Goal: Task Accomplishment & Management: Use online tool/utility

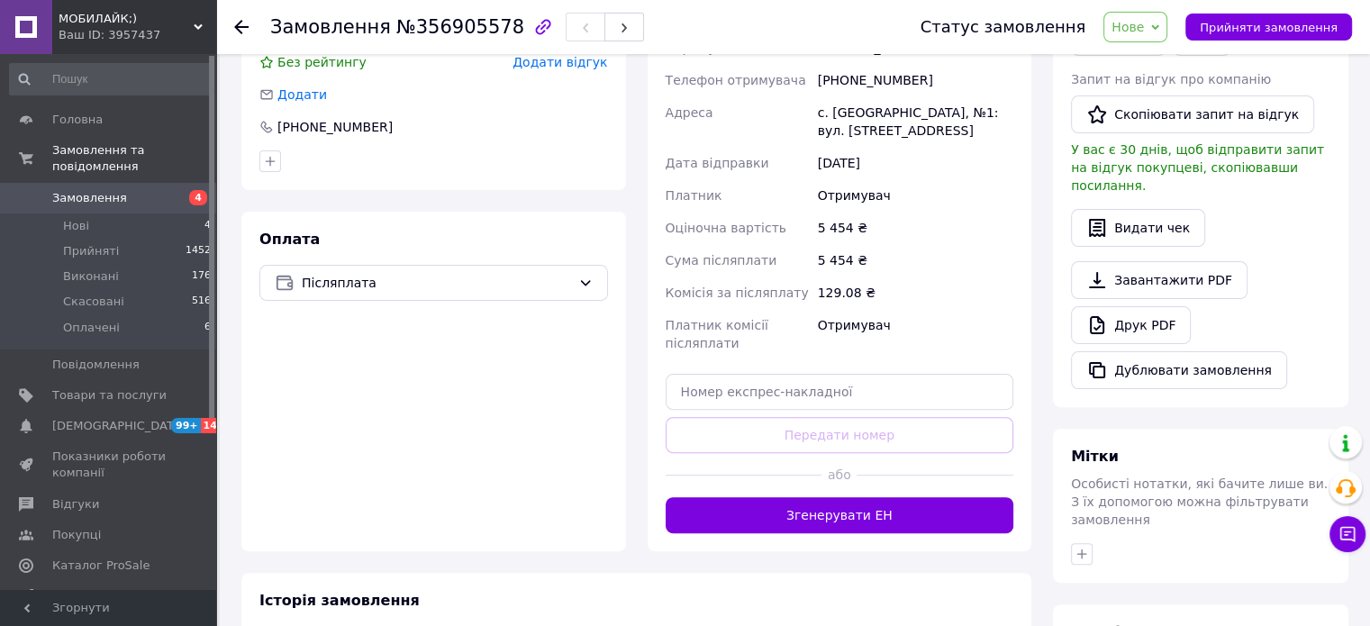
scroll to position [541, 0]
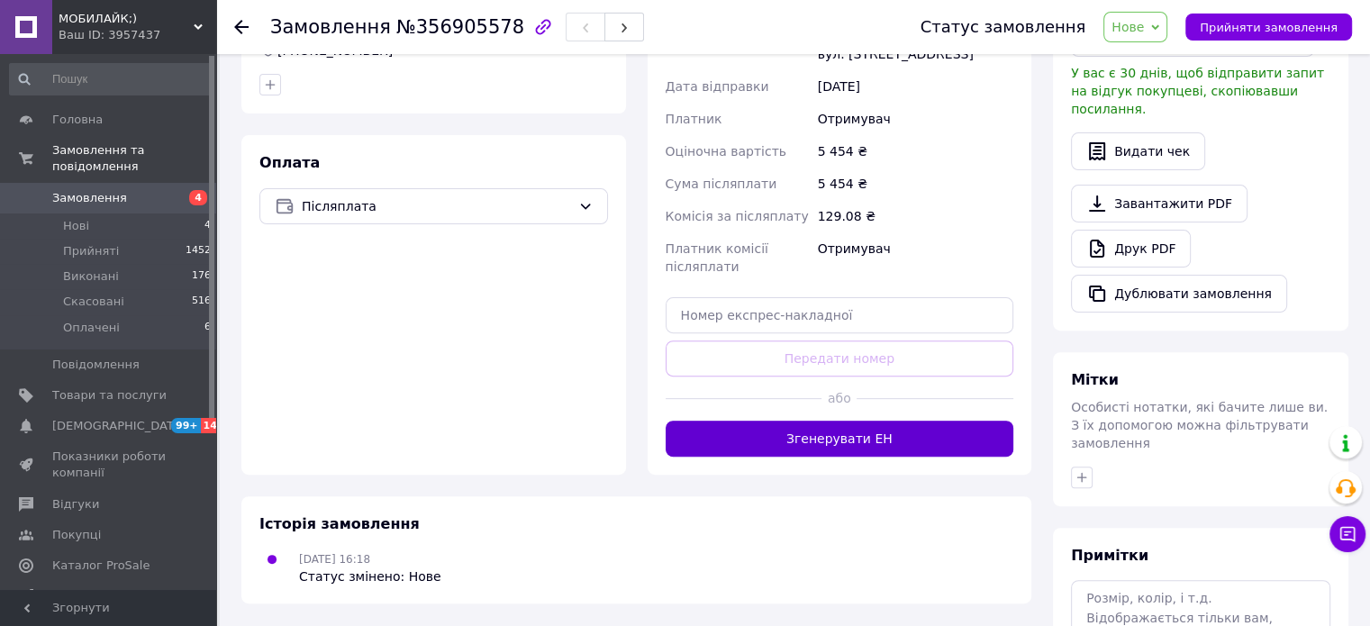
click at [840, 436] on button "Згенерувати ЕН" at bounding box center [840, 439] width 349 height 36
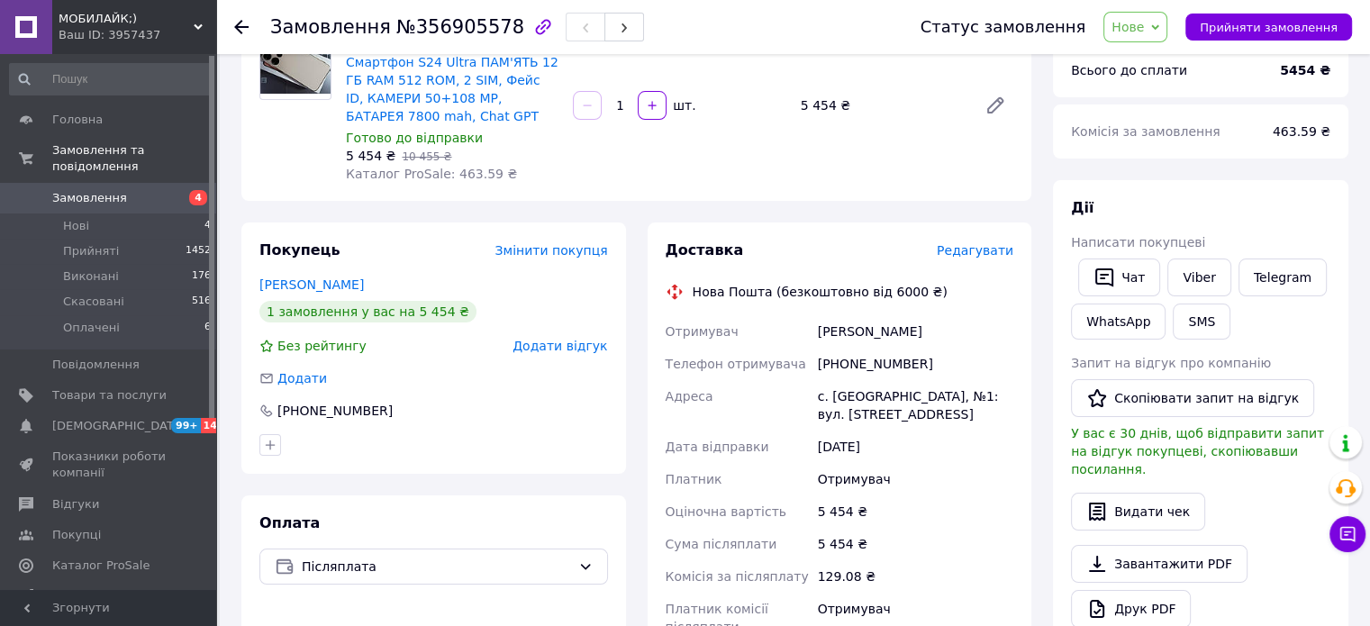
scroll to position [180, 0]
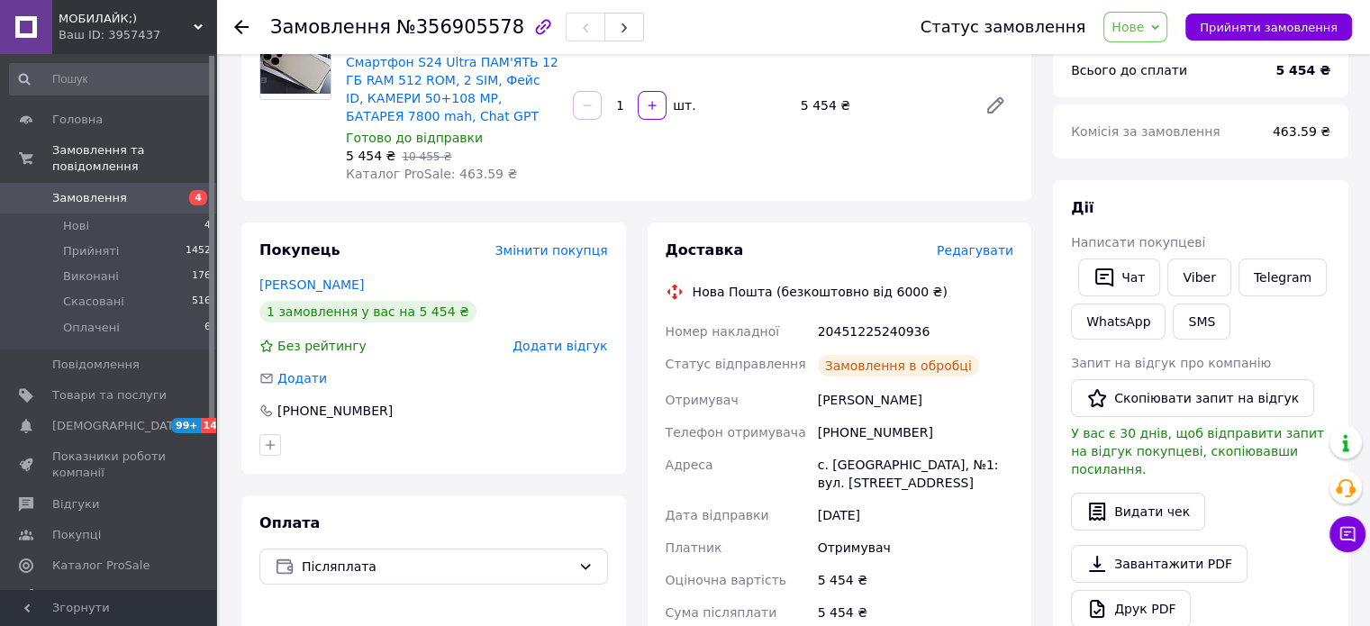
click at [864, 331] on div "20451225240936" at bounding box center [915, 331] width 203 height 32
click at [864, 332] on div "20451225240936" at bounding box center [915, 331] width 203 height 32
copy div "20451225240936"
click at [969, 464] on div "с. Великі Сорочинці, №1: вул. Миргородська, 4а" at bounding box center [915, 474] width 203 height 50
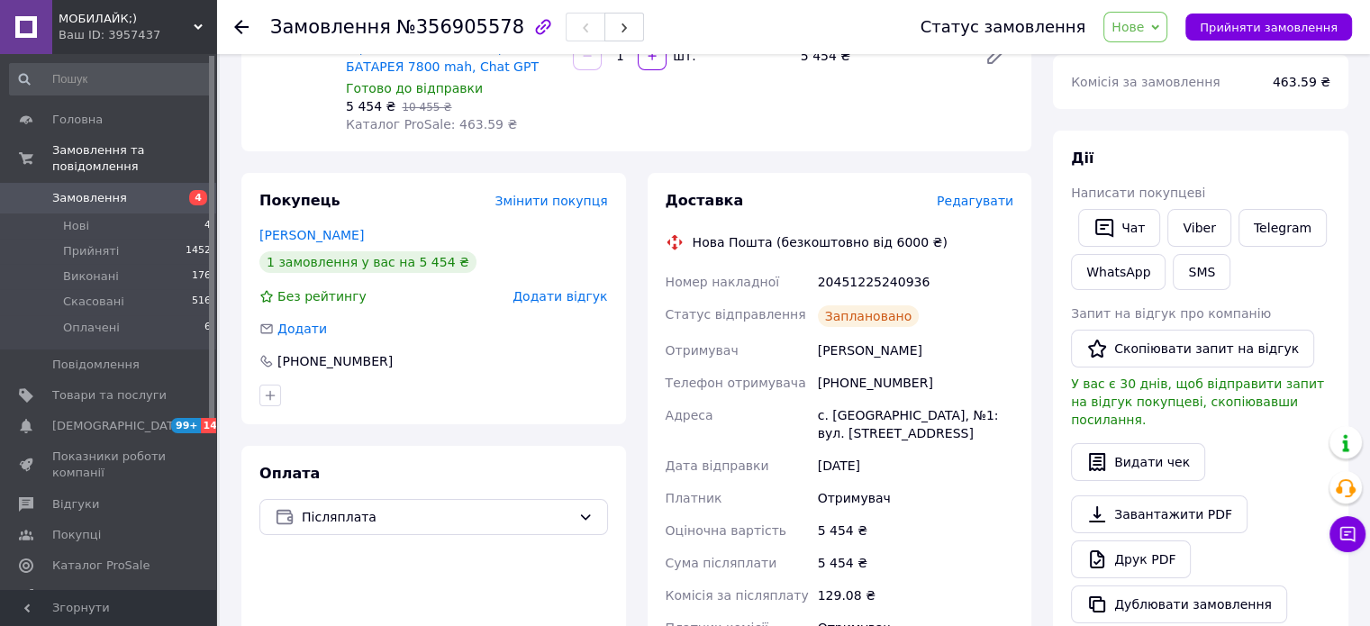
scroll to position [270, 0]
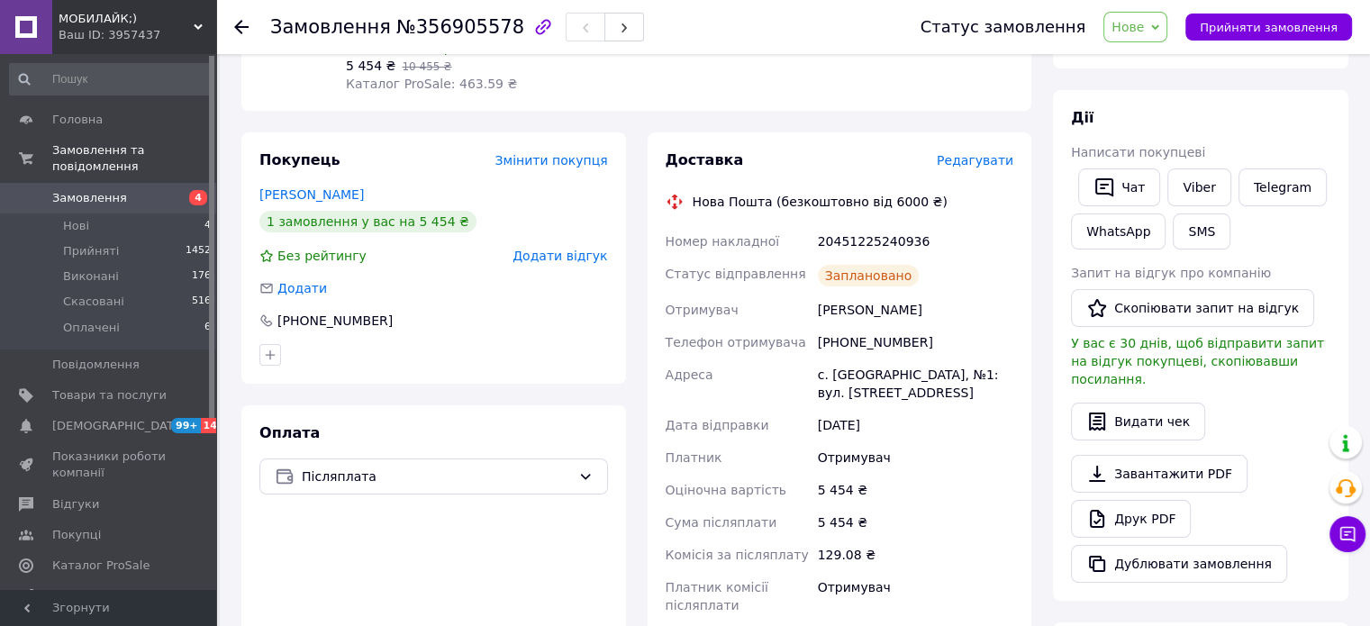
click at [986, 165] on span "Редагувати" at bounding box center [975, 160] width 77 height 14
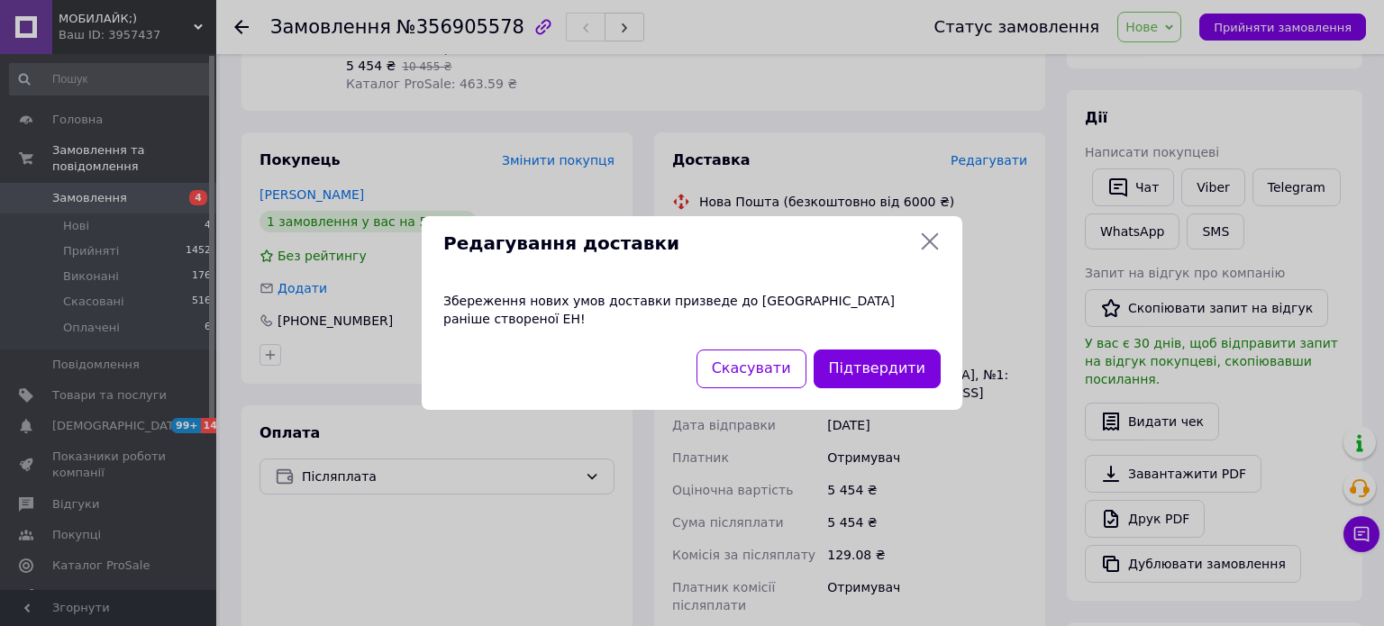
click at [1020, 266] on div "Редагування доставки Збереження нових умов доставки призведе до анулювання рані…" at bounding box center [692, 313] width 1384 height 626
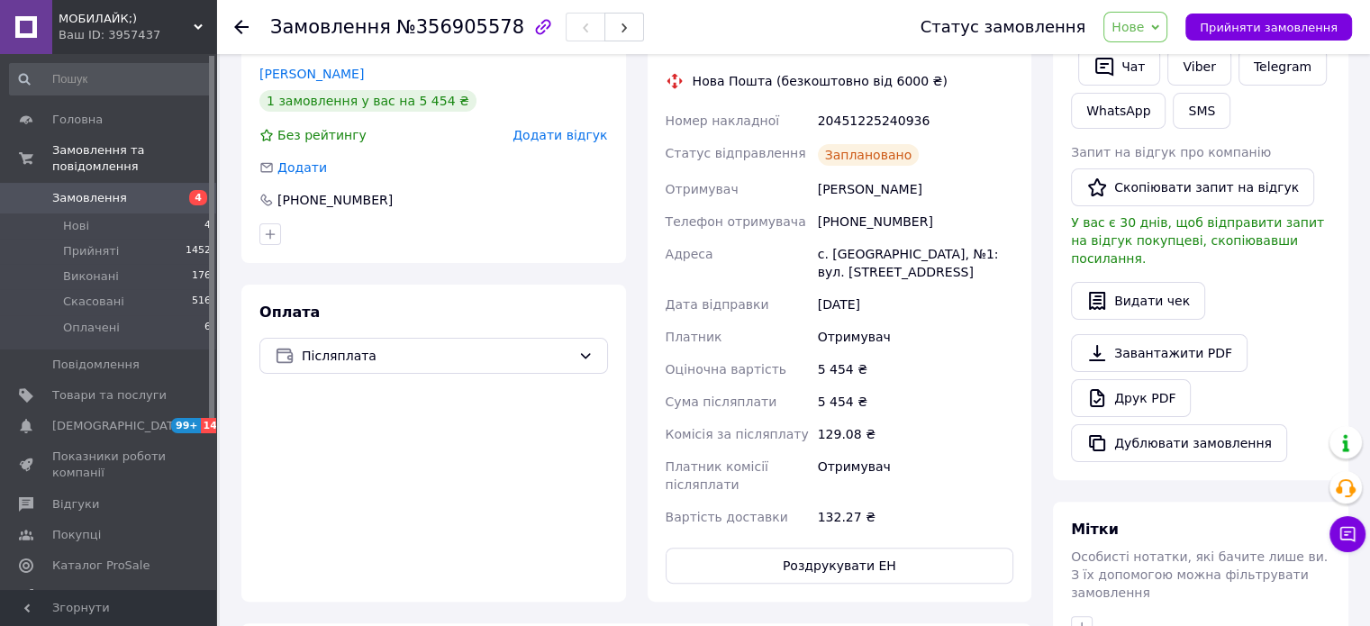
scroll to position [360, 0]
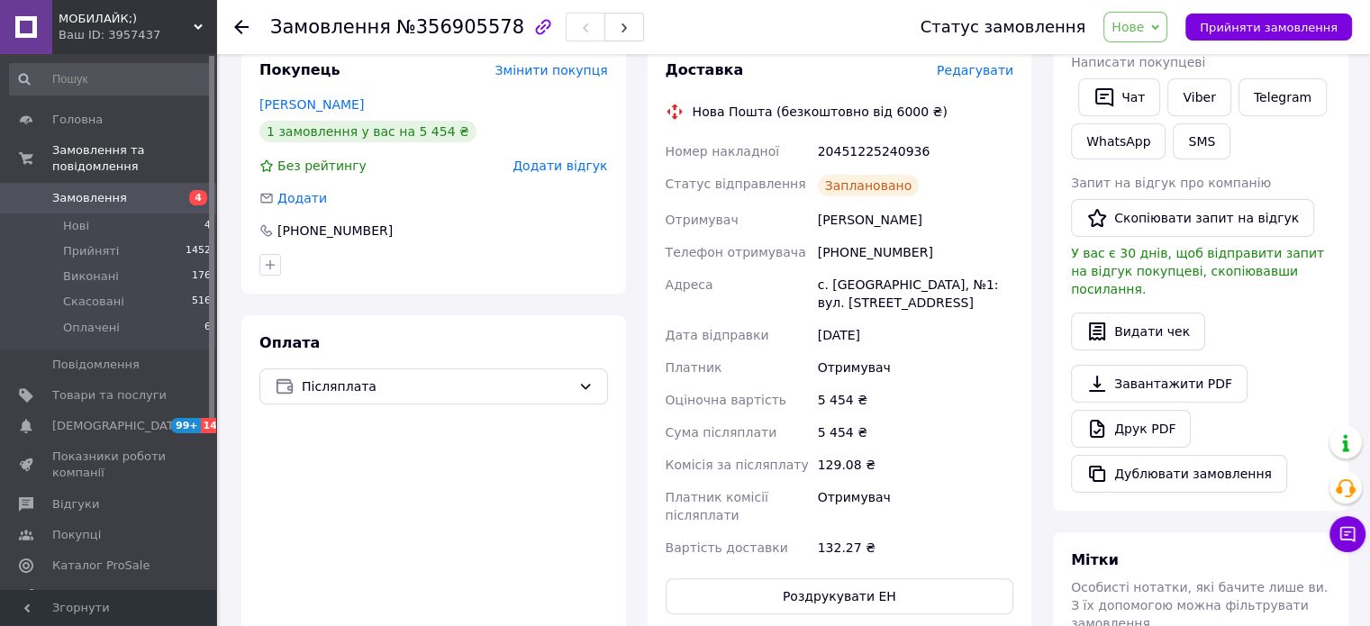
drag, startPoint x: 915, startPoint y: 361, endPoint x: 851, endPoint y: 226, distance: 149.5
click at [915, 361] on div "Отримувач" at bounding box center [915, 367] width 203 height 32
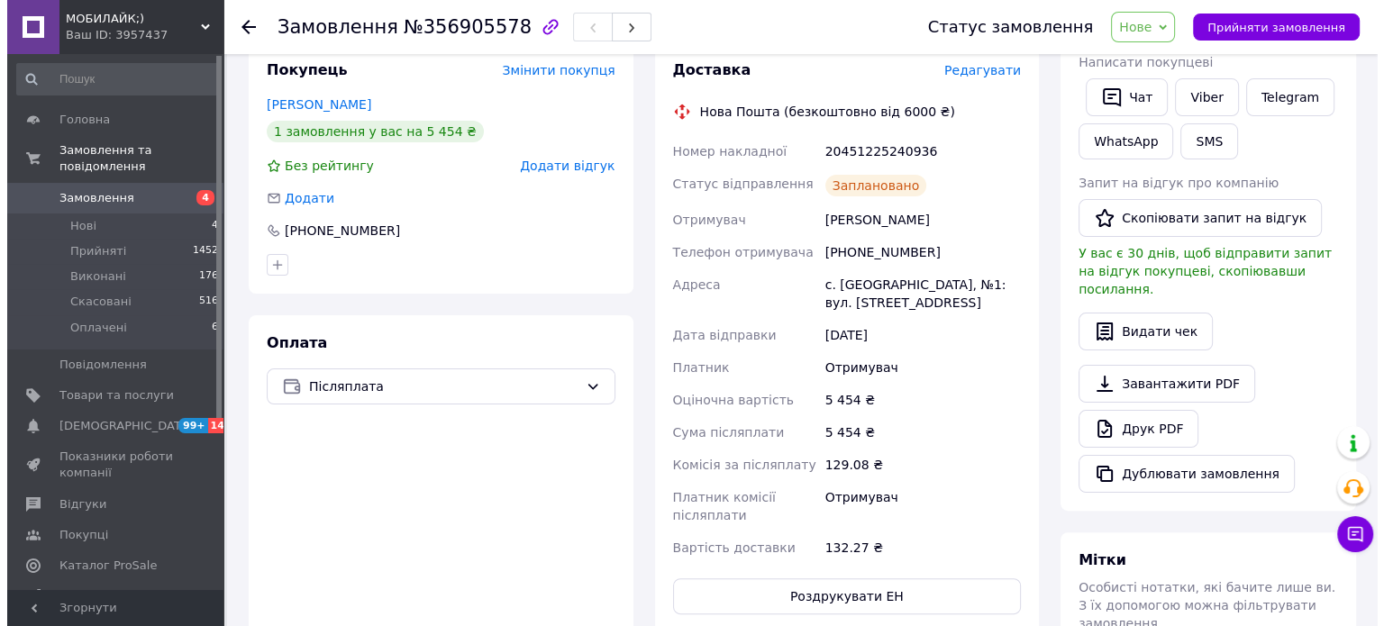
scroll to position [0, 0]
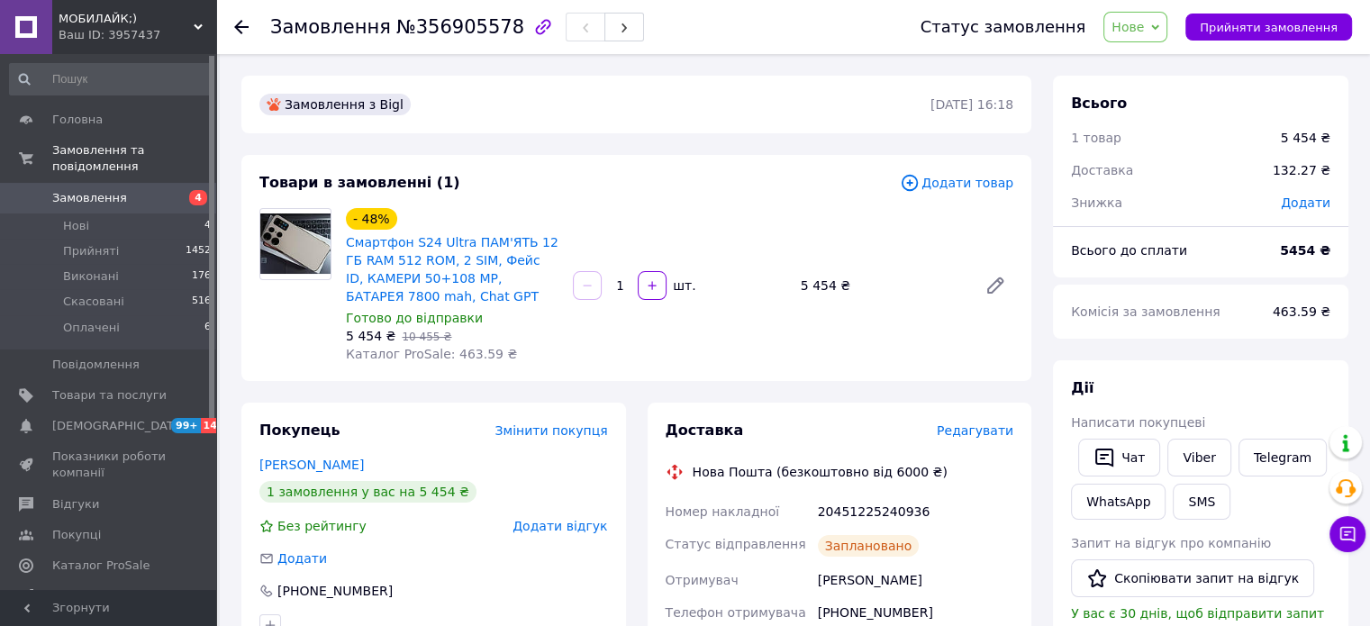
click at [985, 424] on span "Редагувати" at bounding box center [975, 430] width 77 height 14
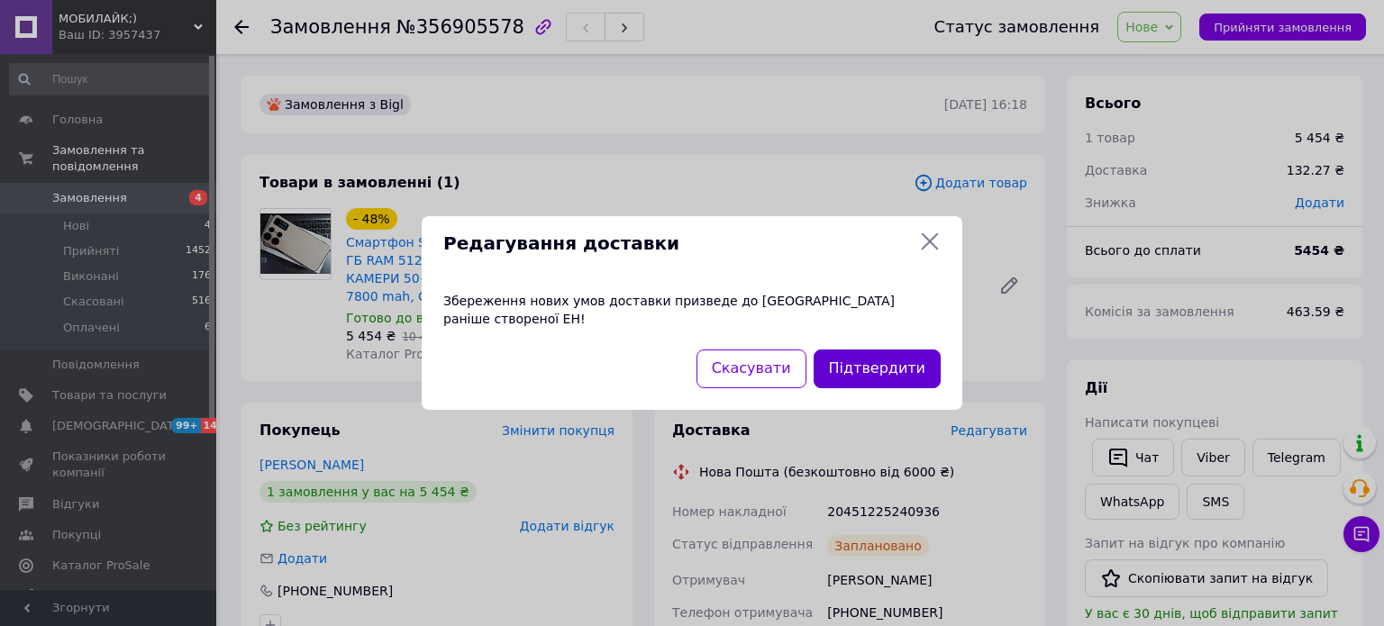
click at [870, 354] on button "Підтвердити" at bounding box center [877, 369] width 127 height 39
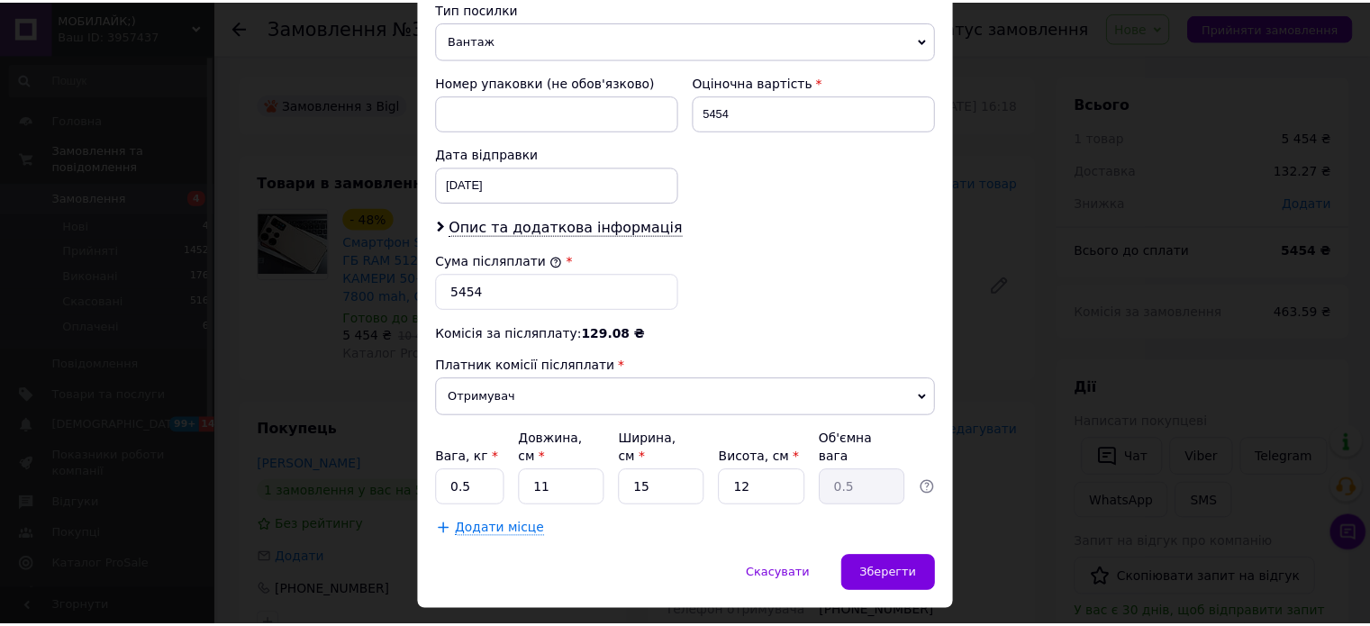
scroll to position [742, 0]
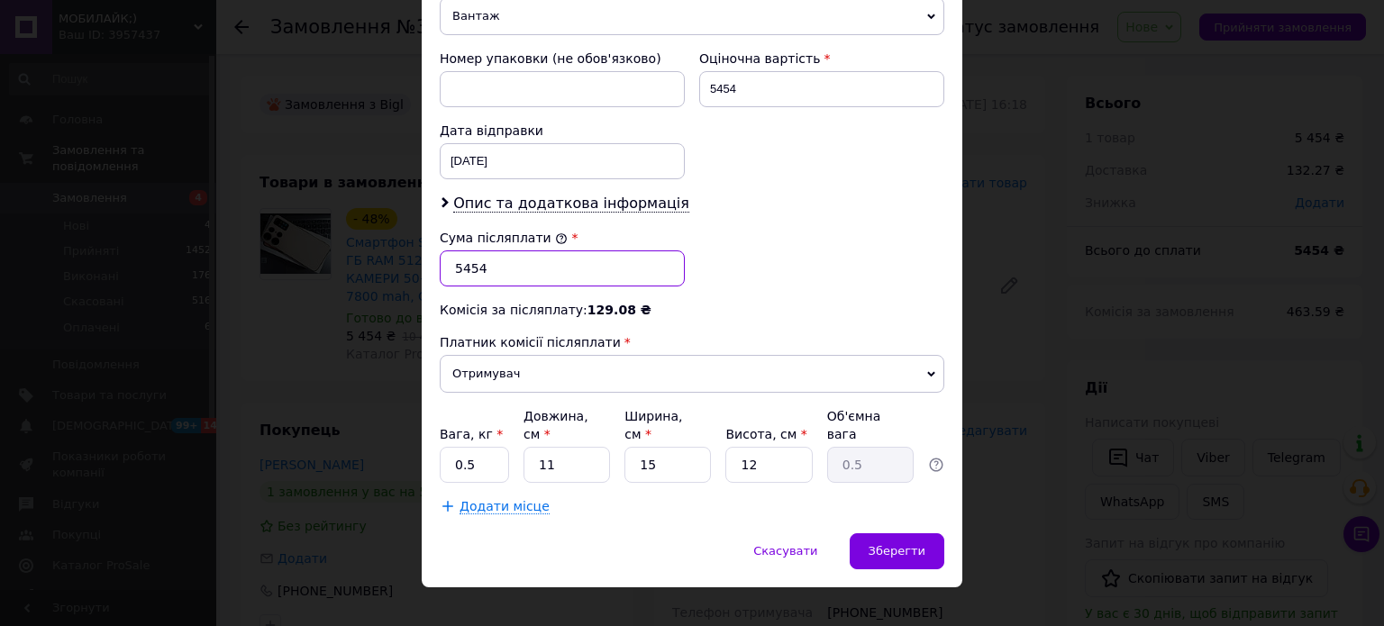
drag, startPoint x: 494, startPoint y: 266, endPoint x: 465, endPoint y: 264, distance: 28.9
click at [465, 264] on input "5454" at bounding box center [562, 268] width 245 height 36
click at [465, 266] on input "5454" at bounding box center [562, 268] width 245 height 36
click at [467, 266] on input "5454" at bounding box center [562, 268] width 245 height 36
type input "5654"
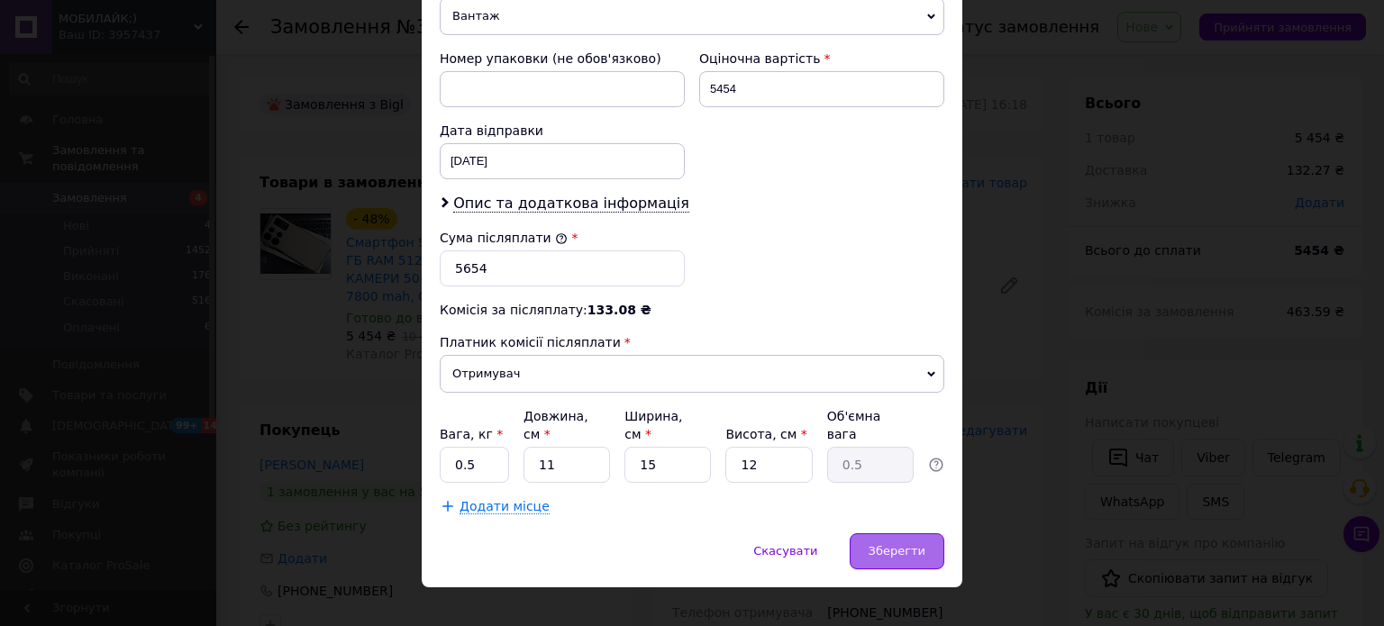
click at [899, 544] on span "Зберегти" at bounding box center [897, 551] width 57 height 14
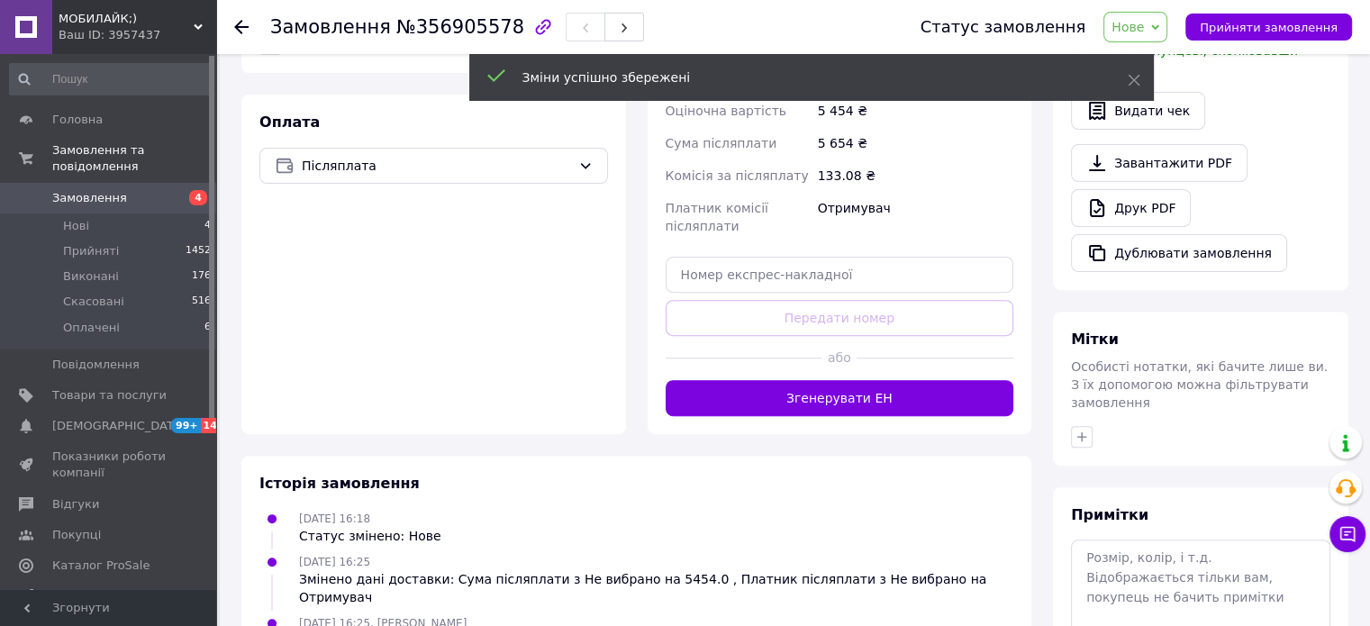
scroll to position [631, 0]
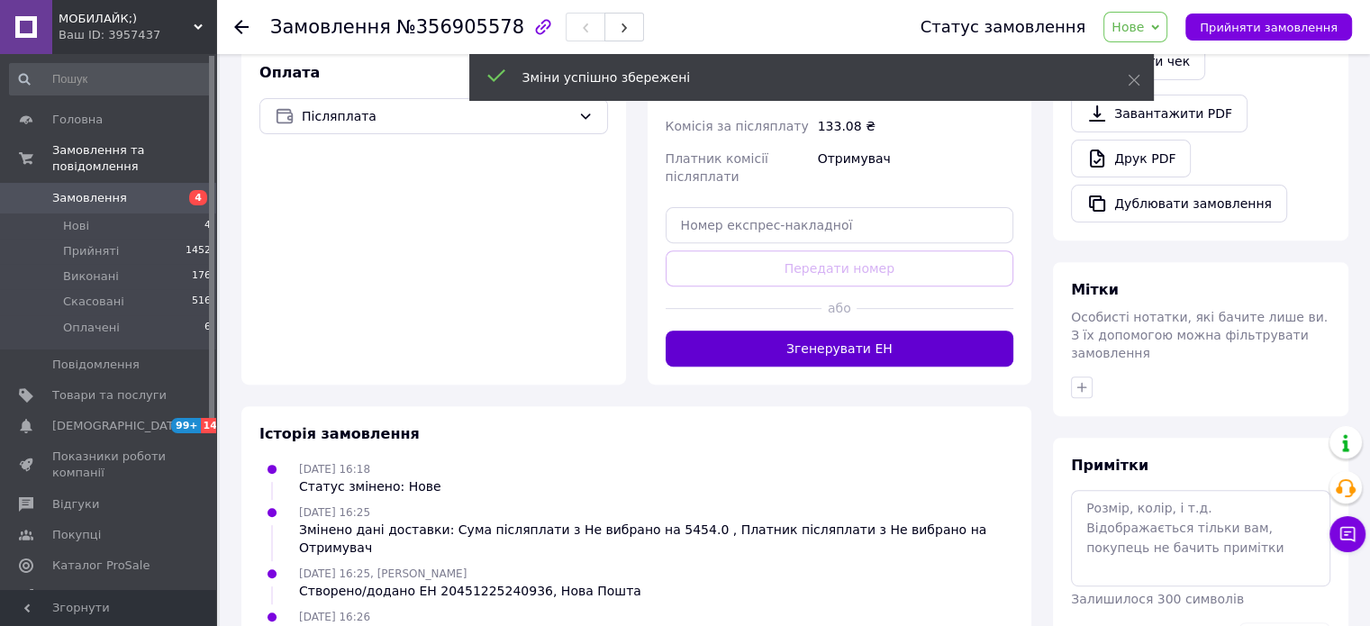
click at [836, 355] on button "Згенерувати ЕН" at bounding box center [840, 349] width 349 height 36
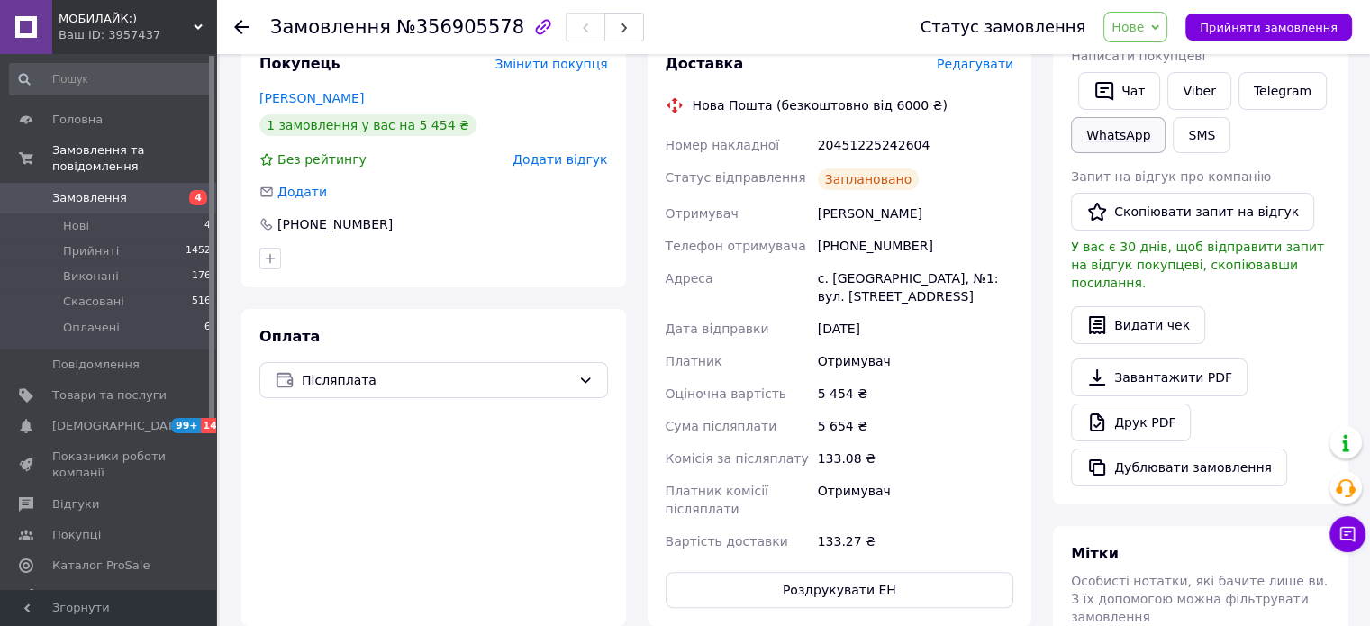
scroll to position [360, 0]
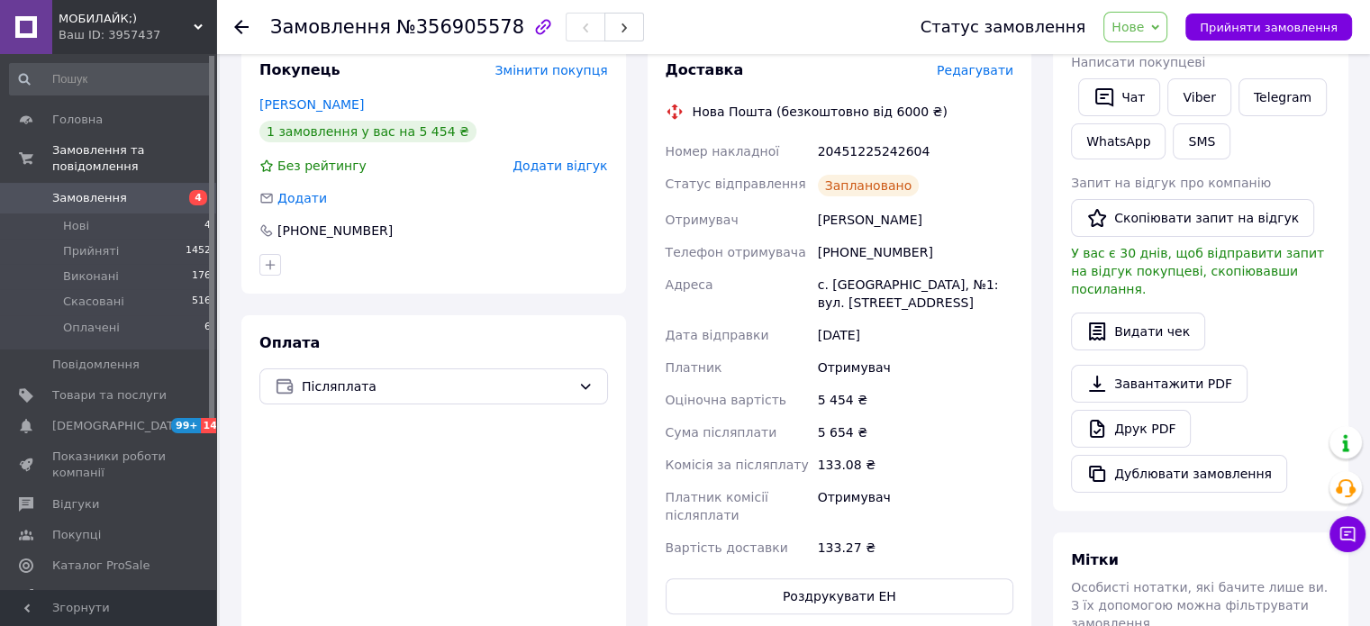
click at [879, 150] on div "20451225242604" at bounding box center [915, 151] width 203 height 32
copy div "20451225242604"
click at [1251, 28] on span "Прийняти замовлення" at bounding box center [1269, 28] width 138 height 14
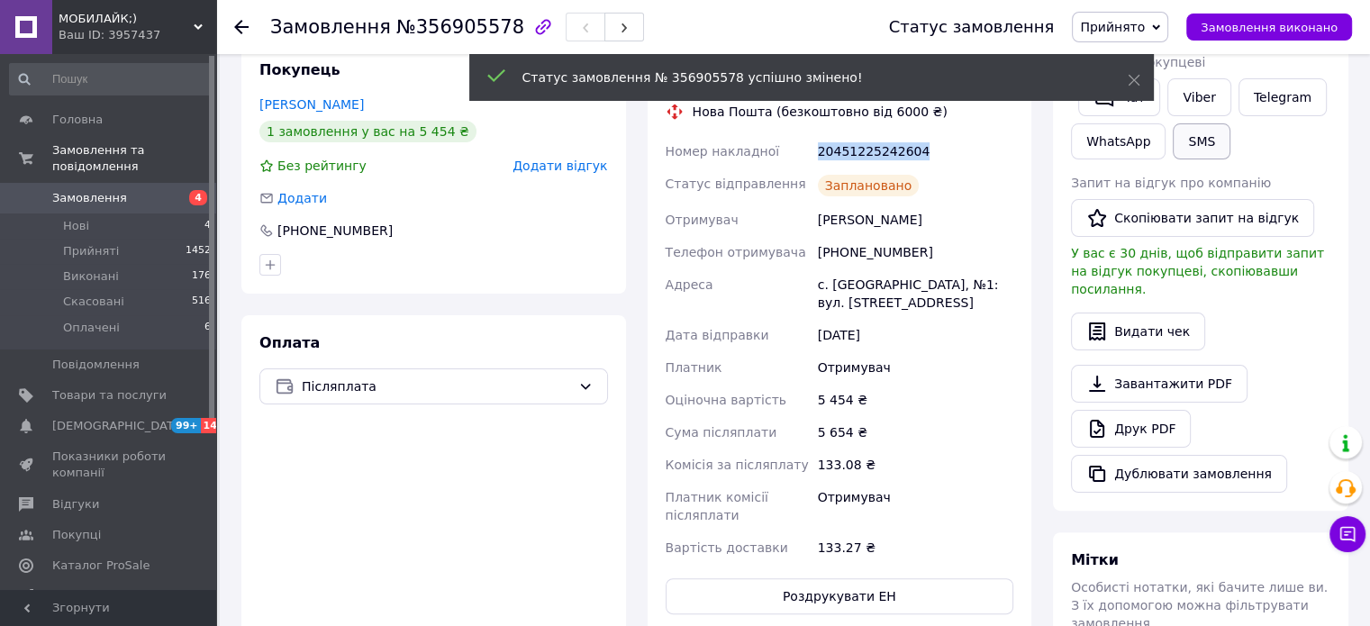
click at [1200, 143] on button "SMS" at bounding box center [1202, 141] width 58 height 36
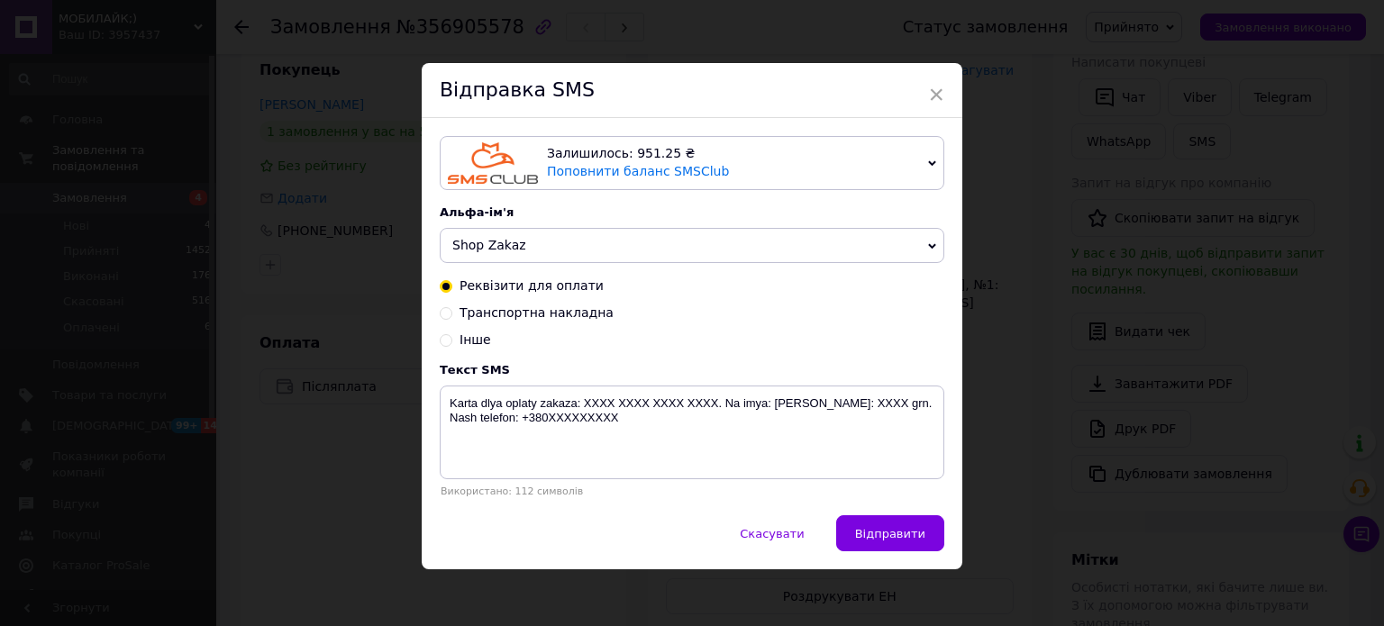
click at [444, 341] on input "Інше" at bounding box center [446, 338] width 13 height 13
radio input "true"
radio input "false"
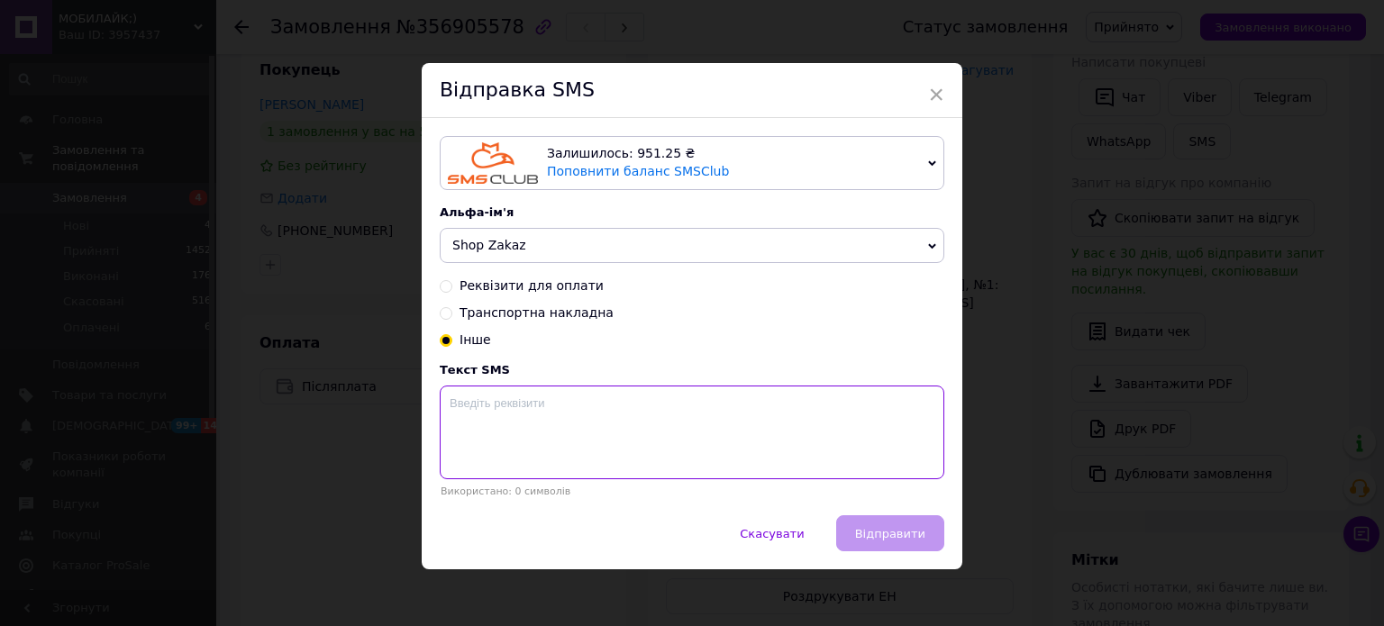
drag, startPoint x: 476, startPoint y: 410, endPoint x: 496, endPoint y: 414, distance: 21.0
click at [477, 410] on textarea at bounding box center [692, 433] width 505 height 94
paste textarea "20451225242604"
click at [895, 405] on textarea "20451225242604" at bounding box center [692, 433] width 505 height 94
paste textarea "Номер накладної смартфон"
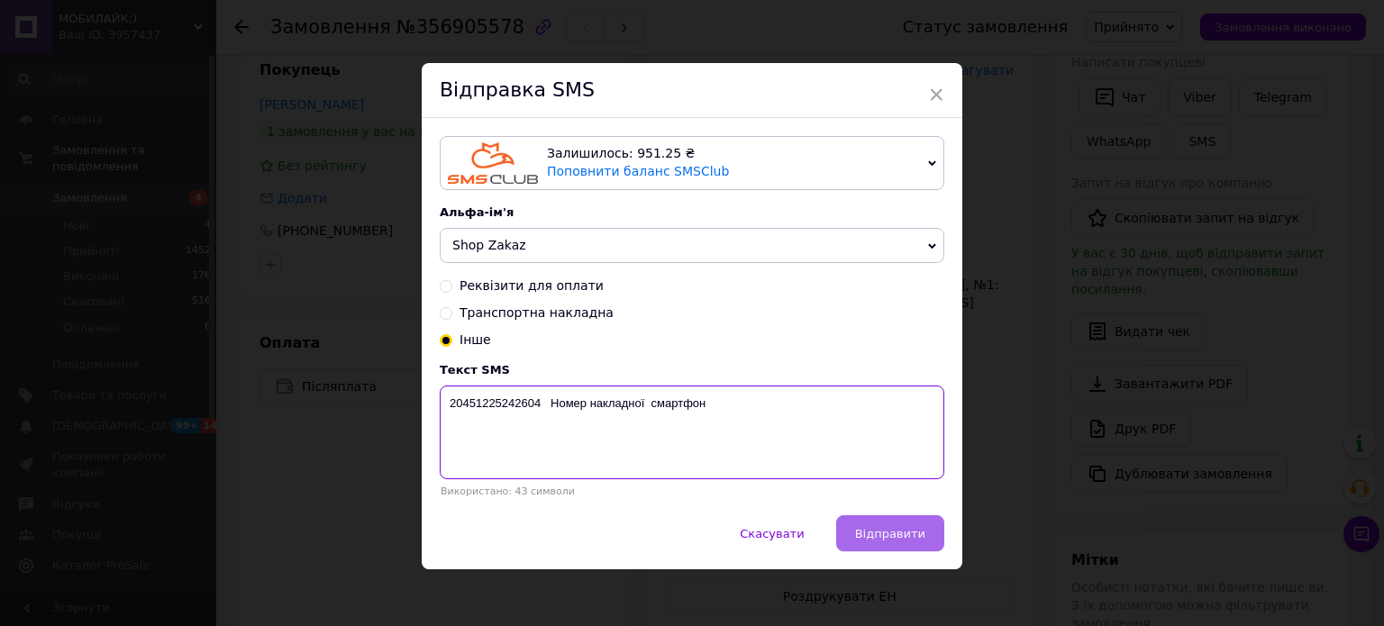
type textarea "20451225242604 Номер накладної смартфон"
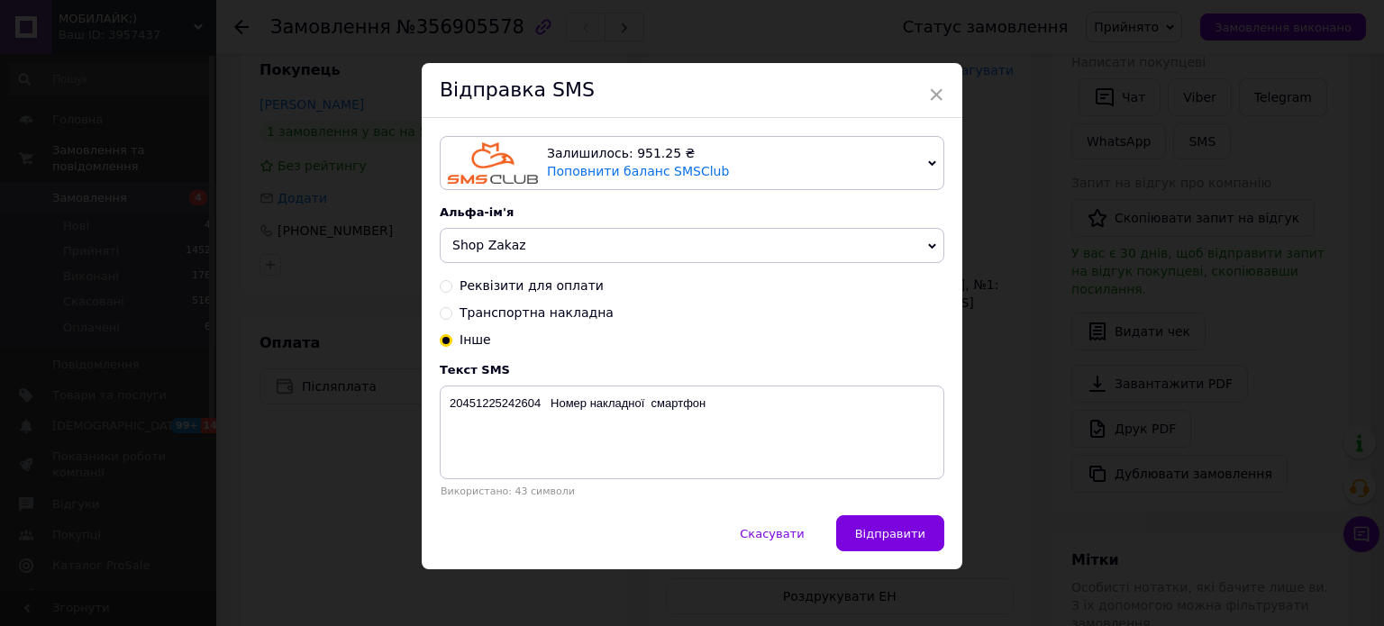
drag, startPoint x: 873, startPoint y: 521, endPoint x: 882, endPoint y: 532, distance: 14.1
click at [880, 529] on button "Відправити" at bounding box center [890, 533] width 108 height 36
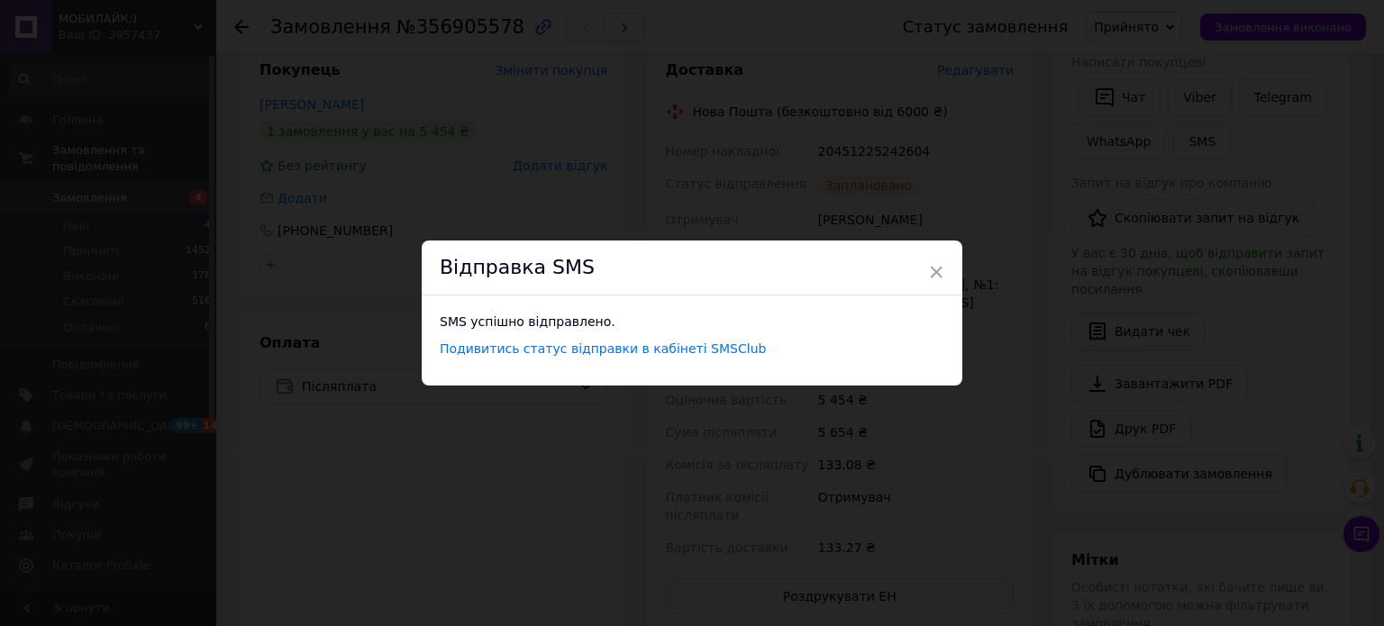
click at [1034, 295] on div "× Відправка SMS SMS успішно відправлено. Подивитись статус відправки в кабінеті…" at bounding box center [692, 313] width 1384 height 626
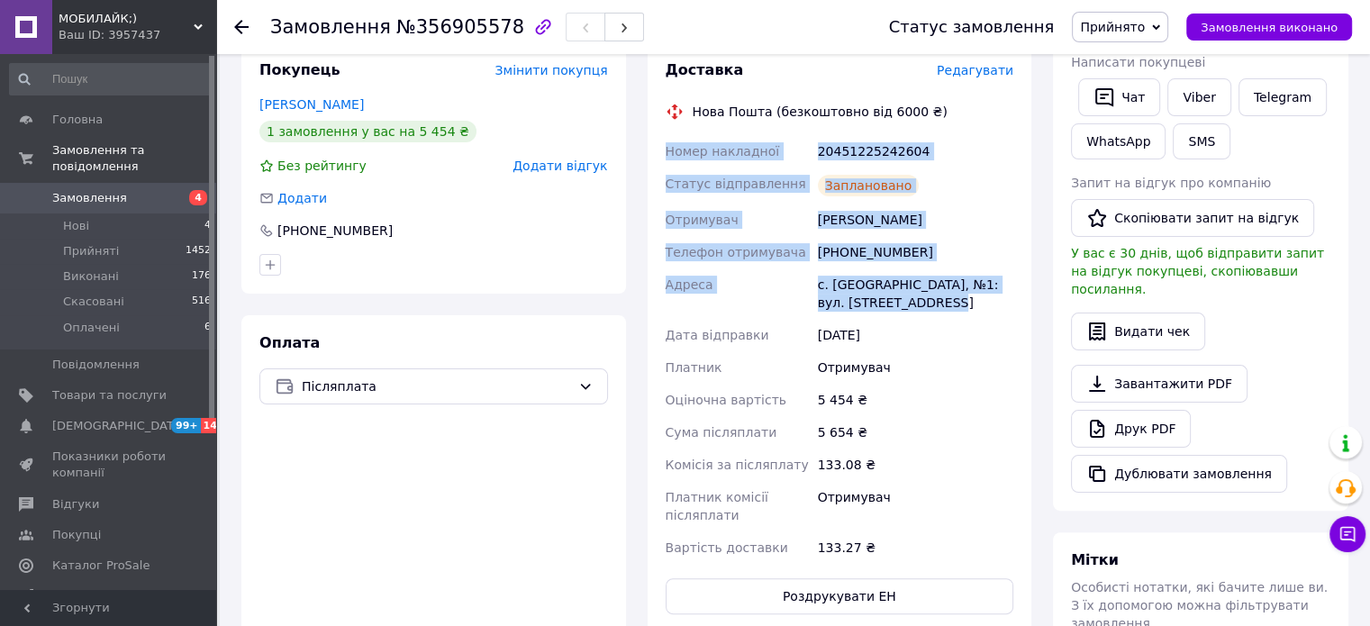
drag, startPoint x: 662, startPoint y: 151, endPoint x: 989, endPoint y: 300, distance: 359.2
click at [989, 300] on div "Номер накладної 20451225242604 Статус відправлення Заплановано Отримувач Грищен…" at bounding box center [840, 349] width 356 height 429
copy div "Номер накладної 20451225242604 Статус відправлення Заплановано Отримувач Грищен…"
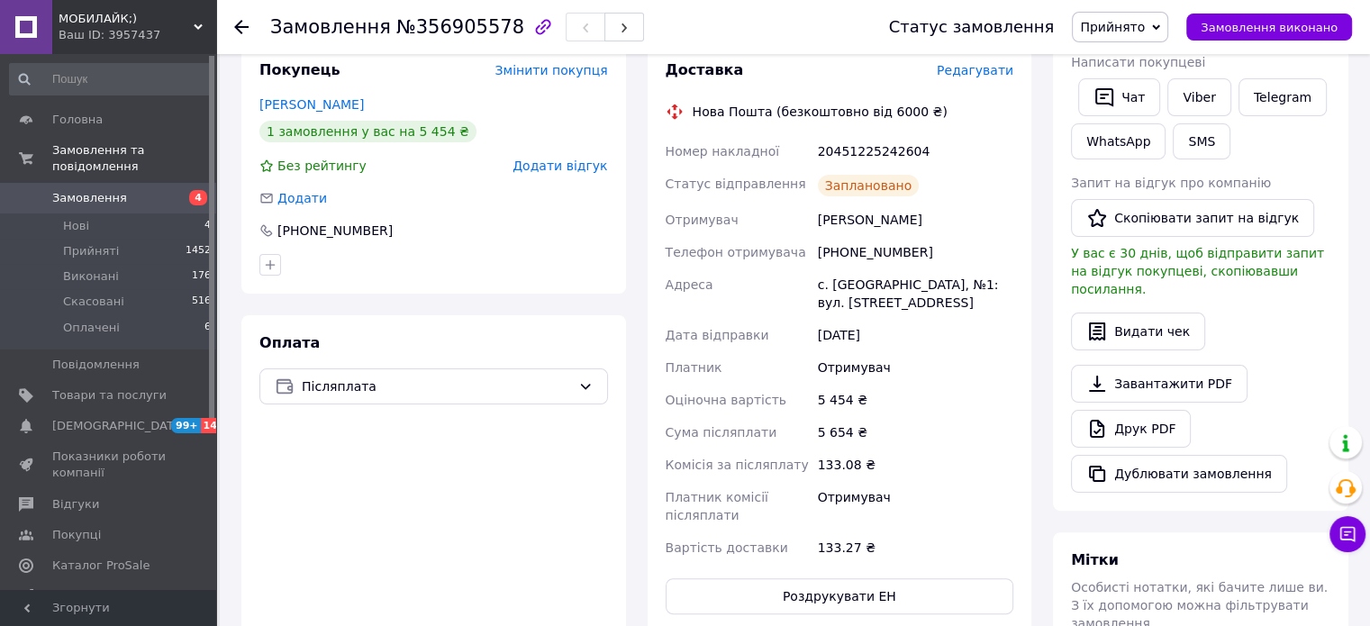
click at [809, 377] on div "Платник" at bounding box center [738, 367] width 152 height 32
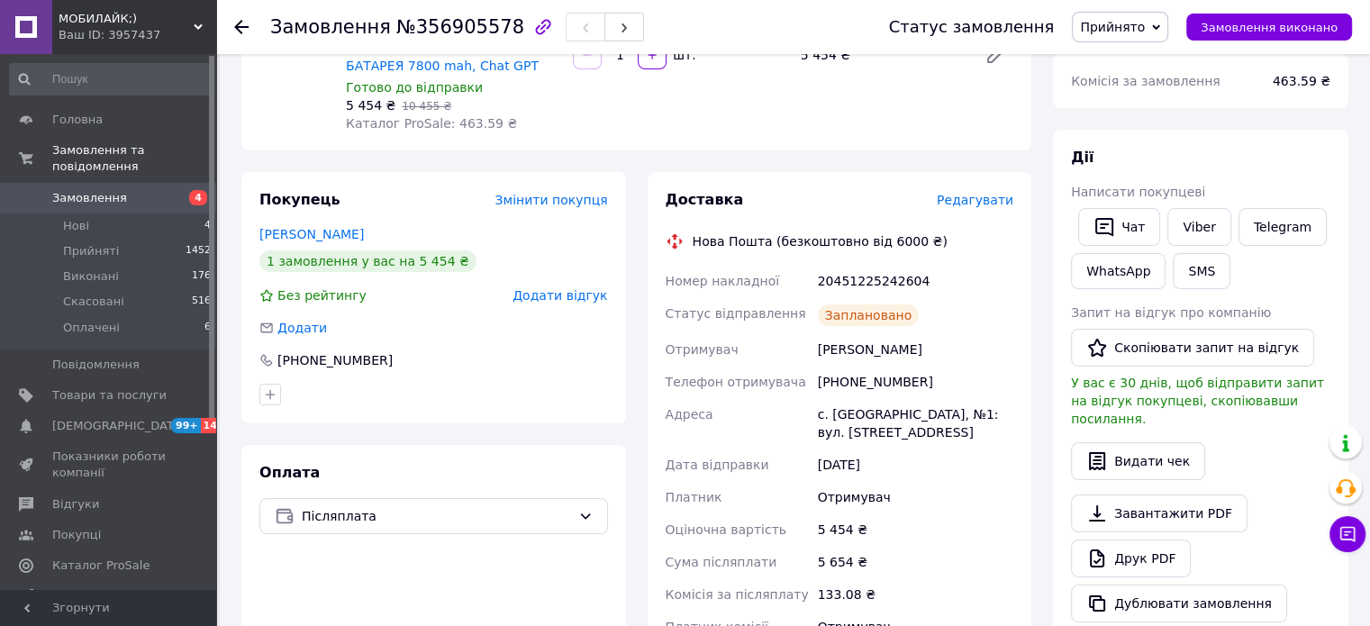
scroll to position [0, 0]
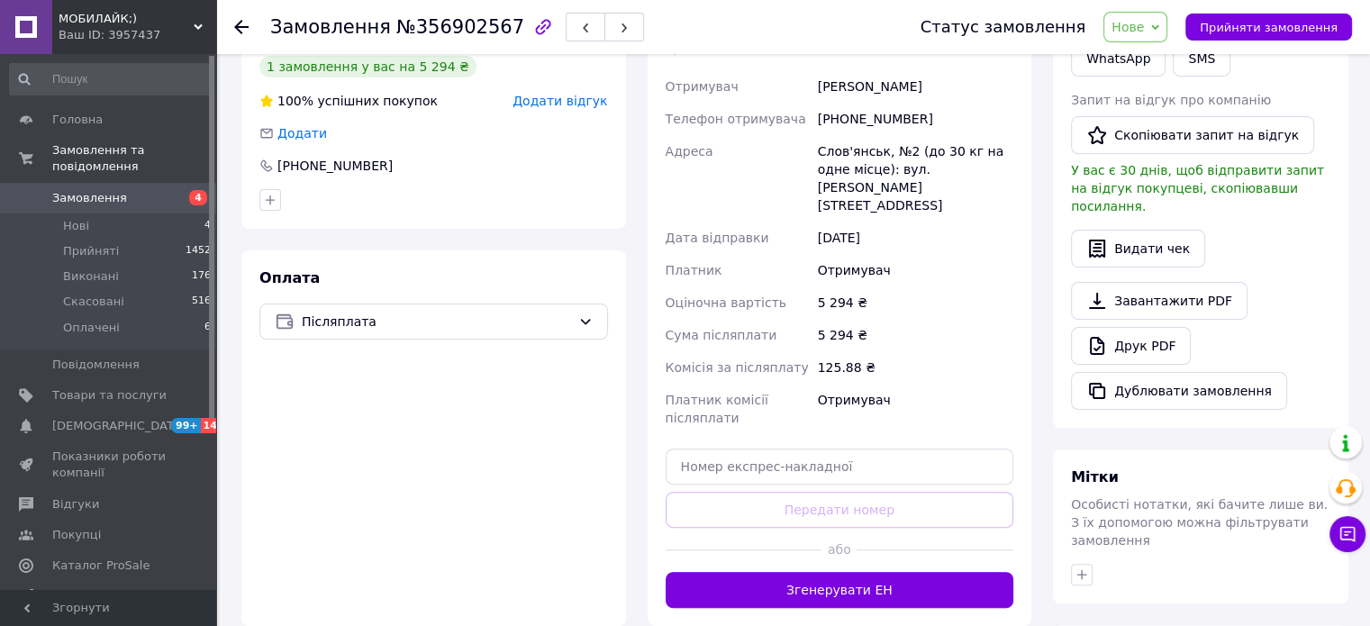
scroll to position [450, 0]
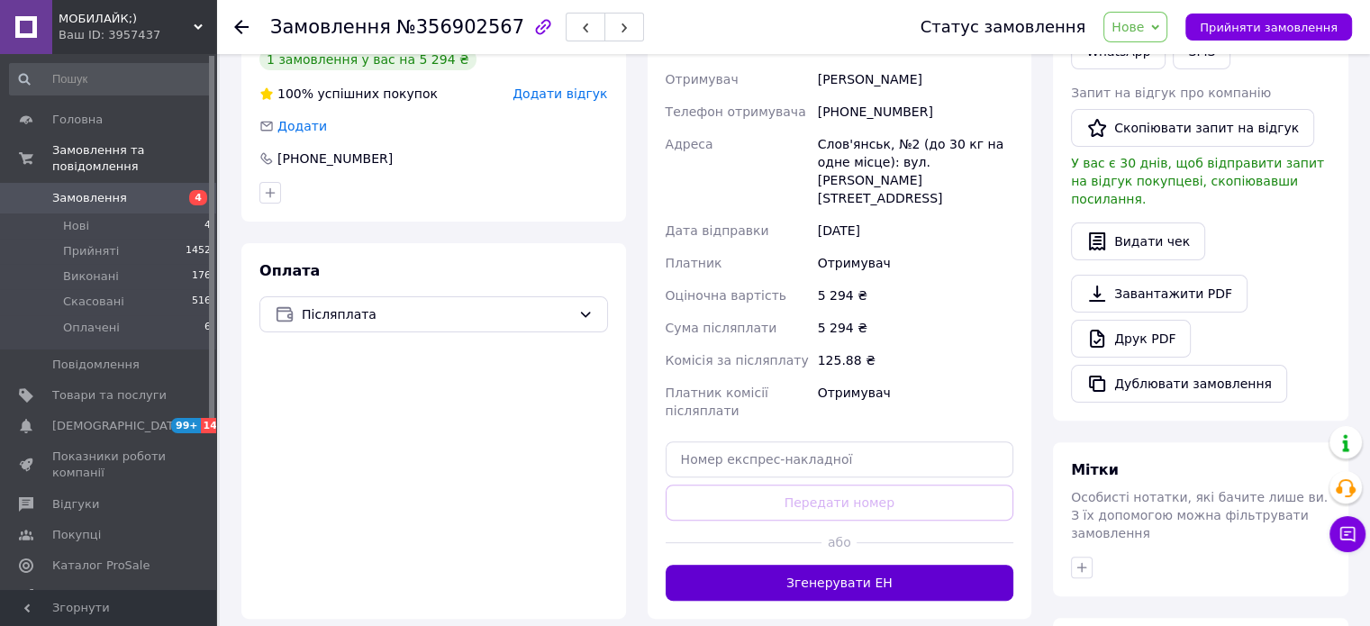
click at [843, 565] on button "Згенерувати ЕН" at bounding box center [840, 583] width 349 height 36
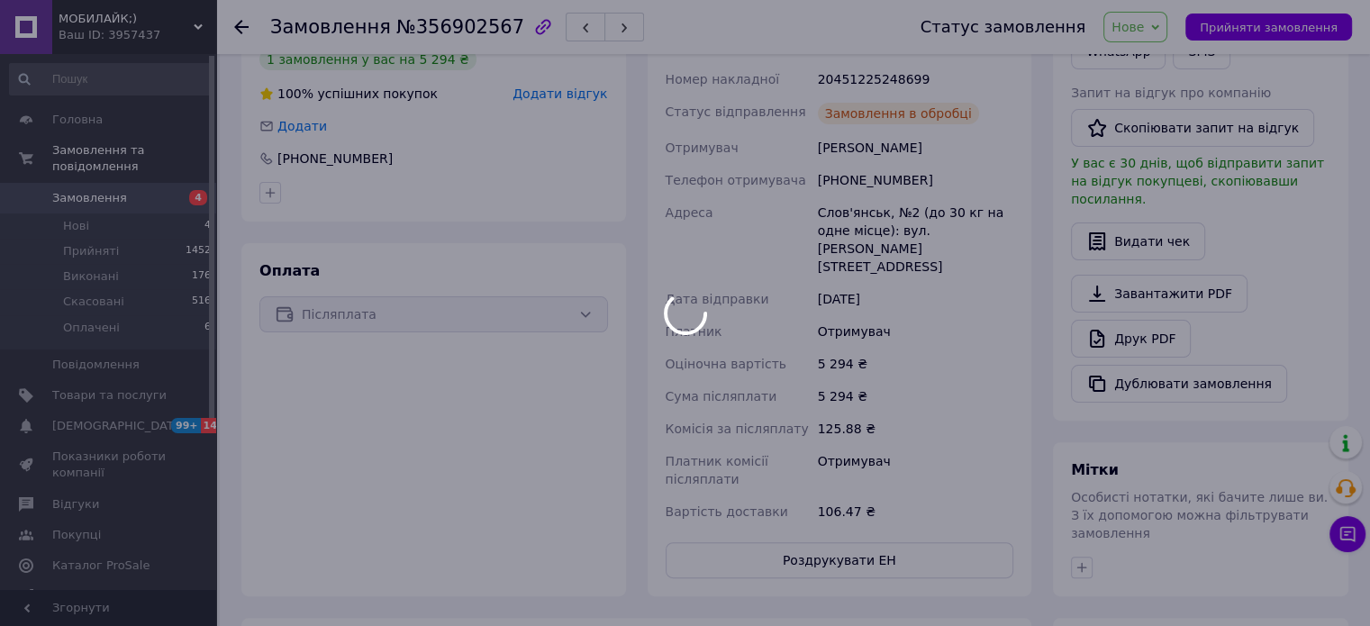
click at [1251, 28] on div at bounding box center [685, 313] width 1370 height 626
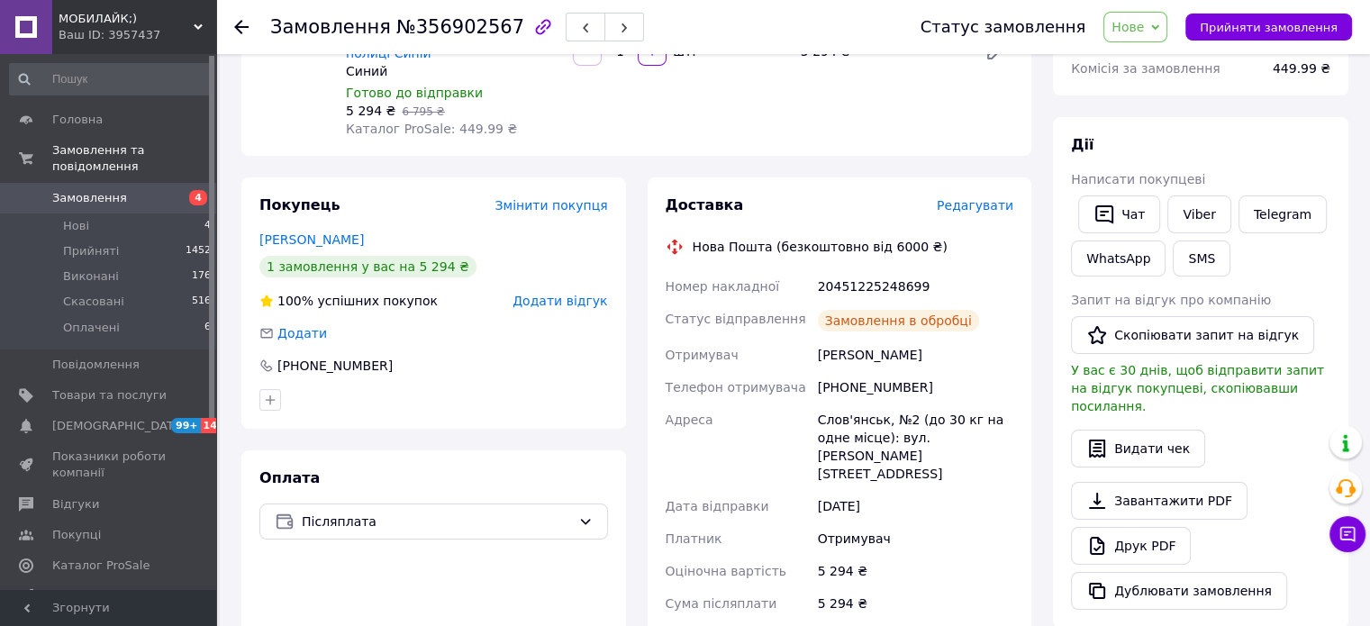
scroll to position [180, 0]
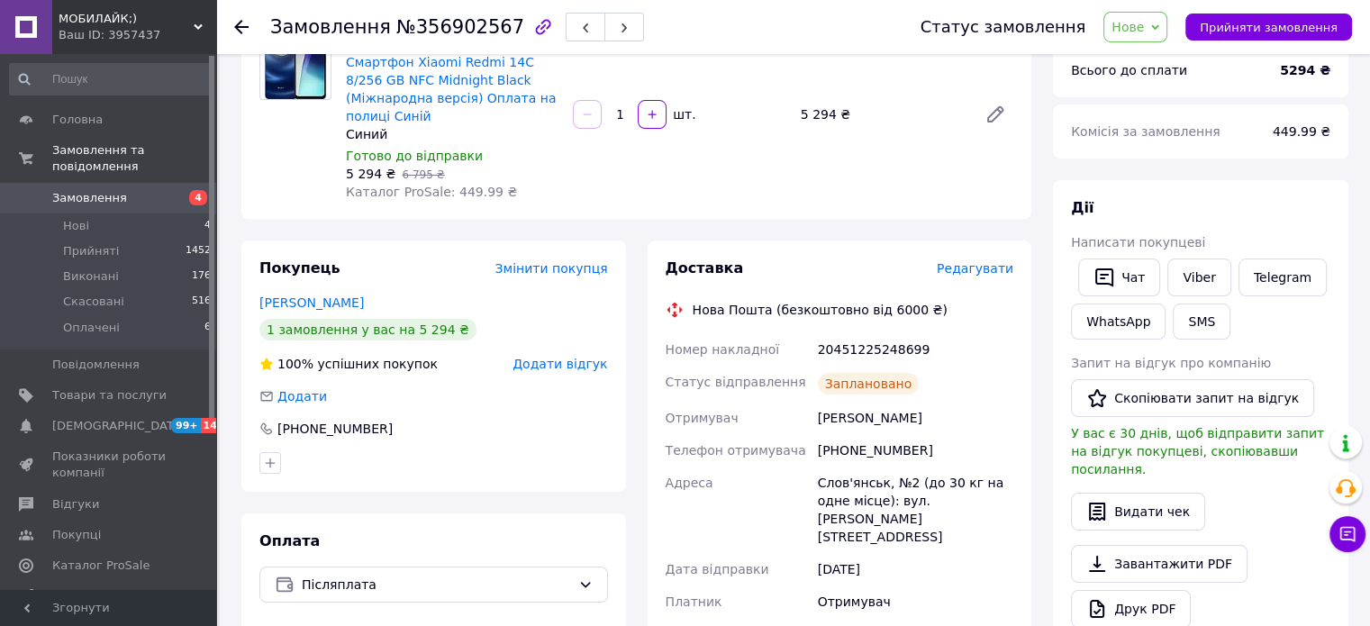
click at [861, 333] on div "20451225248699" at bounding box center [915, 349] width 203 height 32
copy div "20451225248699"
click at [1196, 322] on button "SMS" at bounding box center [1202, 322] width 58 height 36
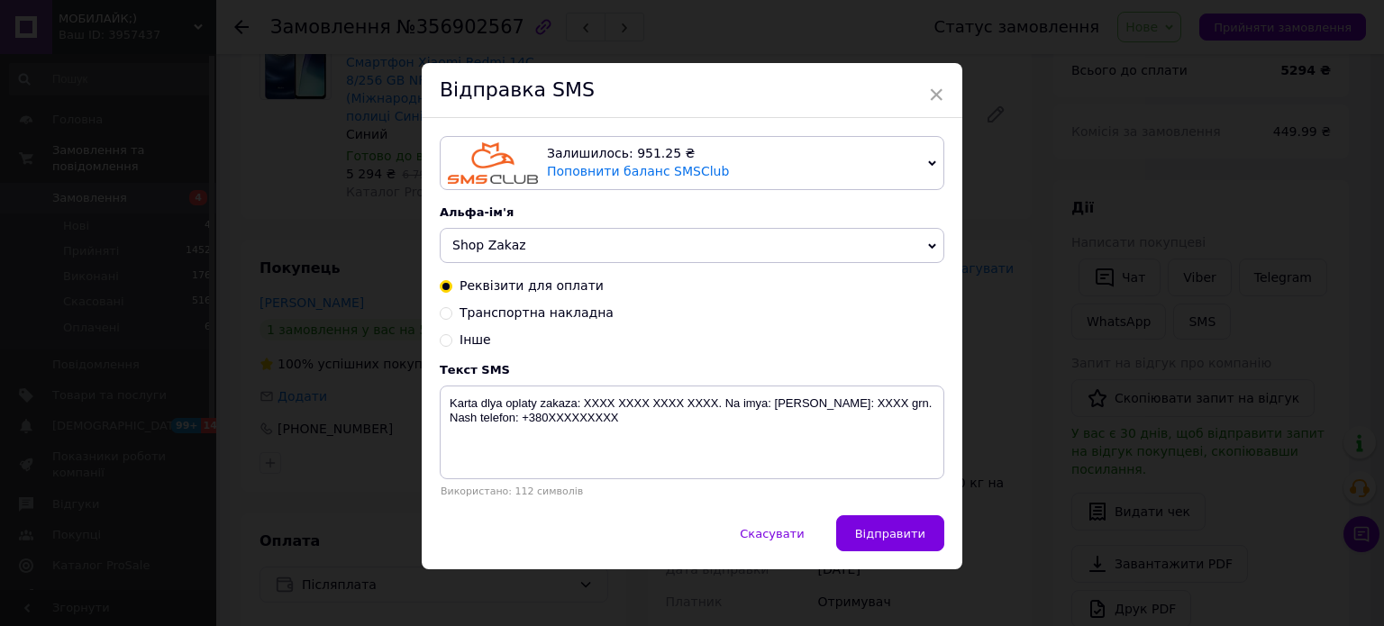
click at [442, 339] on input "Інше" at bounding box center [446, 338] width 13 height 13
radio input "true"
radio input "false"
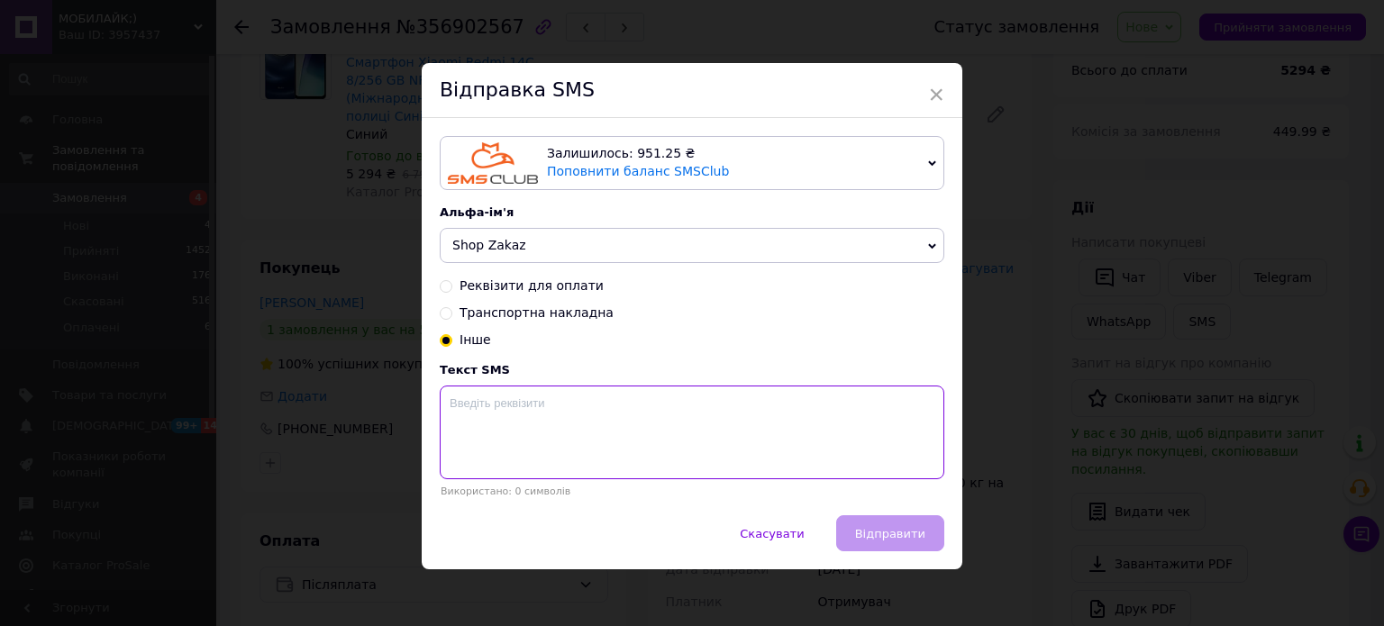
click at [463, 413] on textarea at bounding box center [692, 433] width 505 height 94
paste textarea "20451225248699"
click at [830, 414] on textarea "20451225248699" at bounding box center [692, 433] width 505 height 94
paste textarea "Номер накладної смартфон"
type textarea "20451225248699 Номер накладної смартфон"
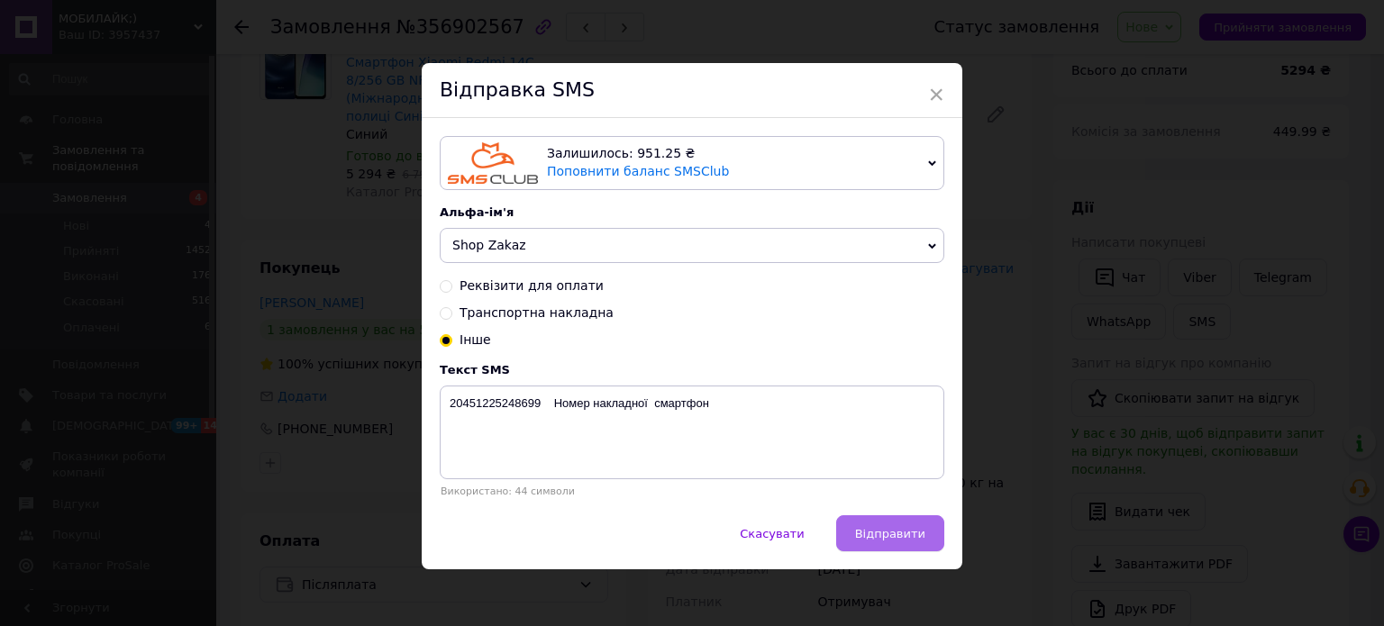
click at [887, 541] on span "Відправити" at bounding box center [890, 534] width 70 height 14
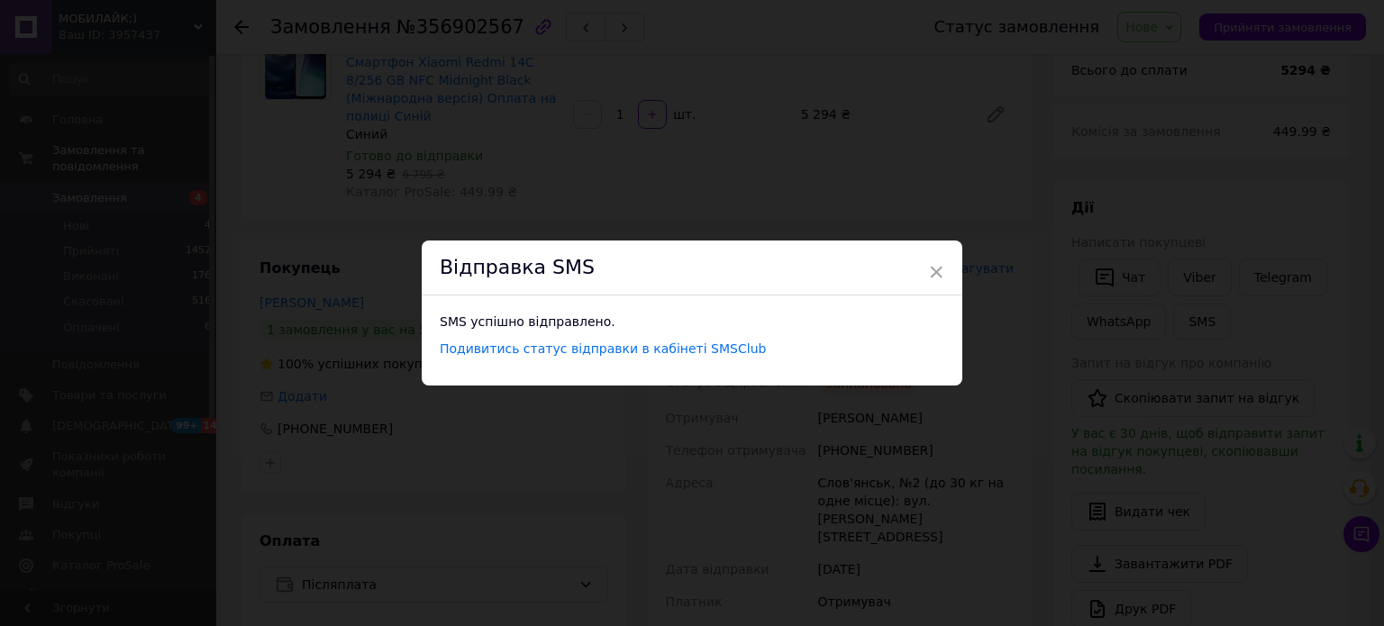
click at [1060, 326] on div "× Відправка SMS SMS успішно відправлено. Подивитись статус відправки в кабінеті…" at bounding box center [692, 313] width 1384 height 626
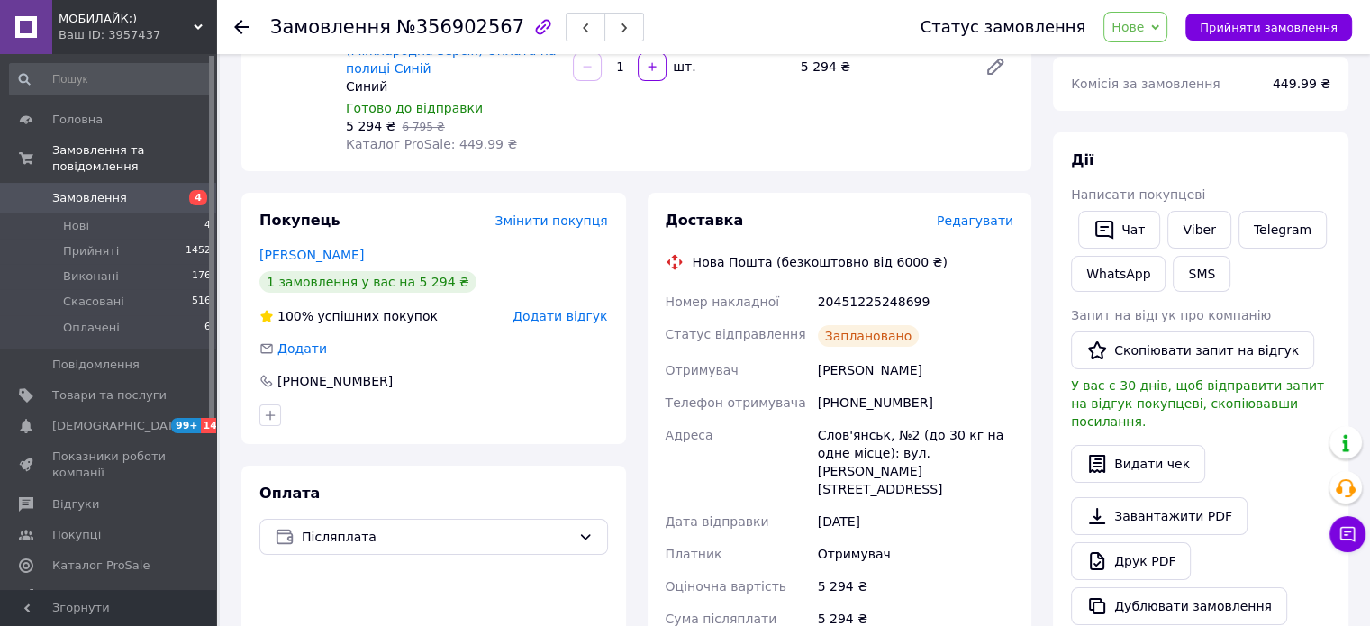
scroll to position [270, 0]
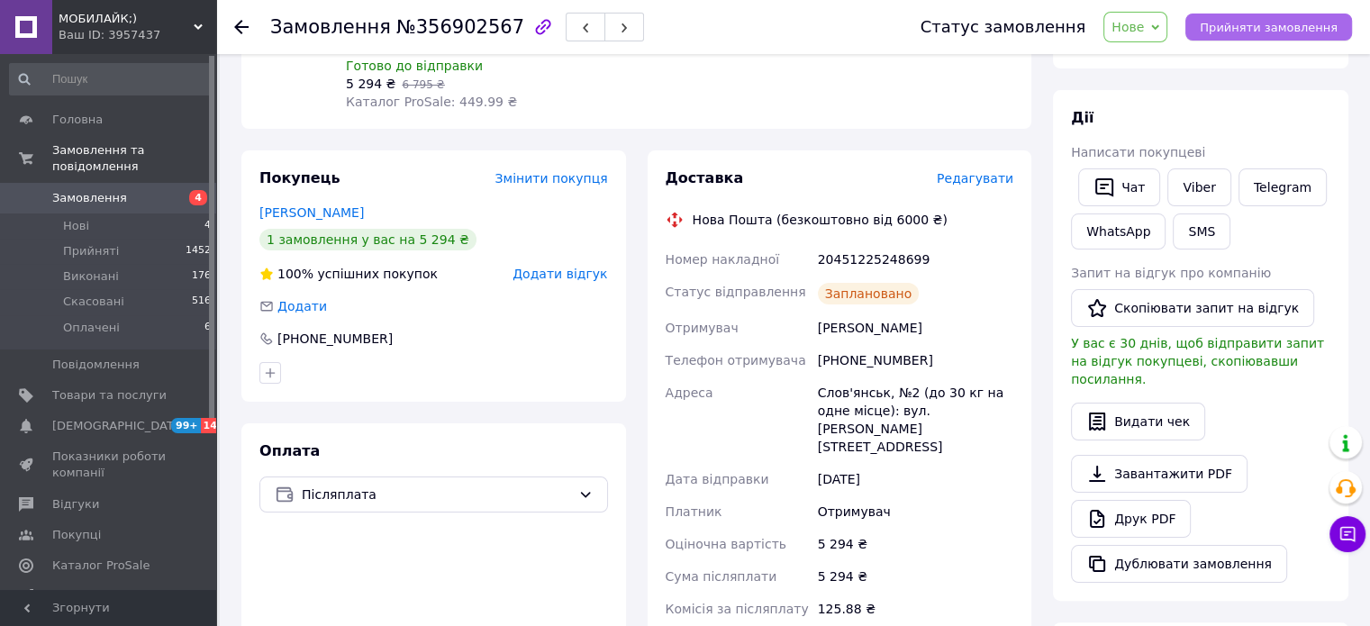
click at [1240, 18] on button "Прийняти замовлення" at bounding box center [1269, 27] width 167 height 27
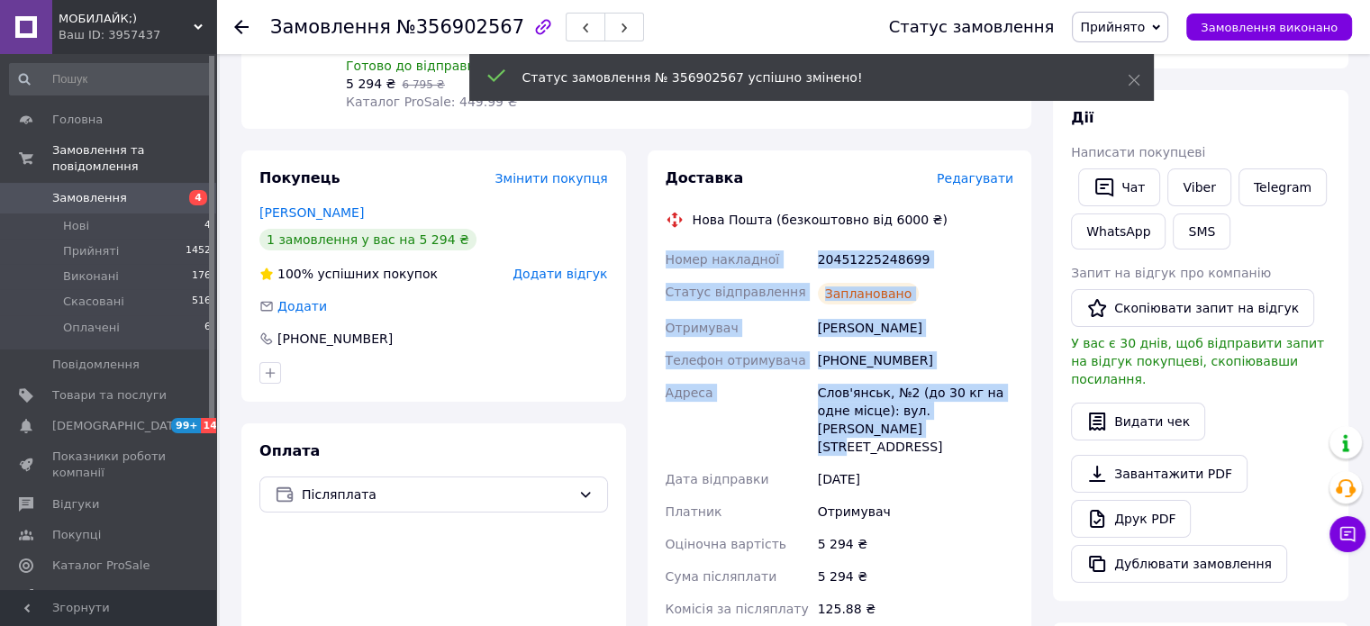
drag, startPoint x: 660, startPoint y: 237, endPoint x: 1010, endPoint y: 400, distance: 386.6
copy div "Номер накладної 20451225248699 Статус відправлення Заплановано Отримувач Томило…"
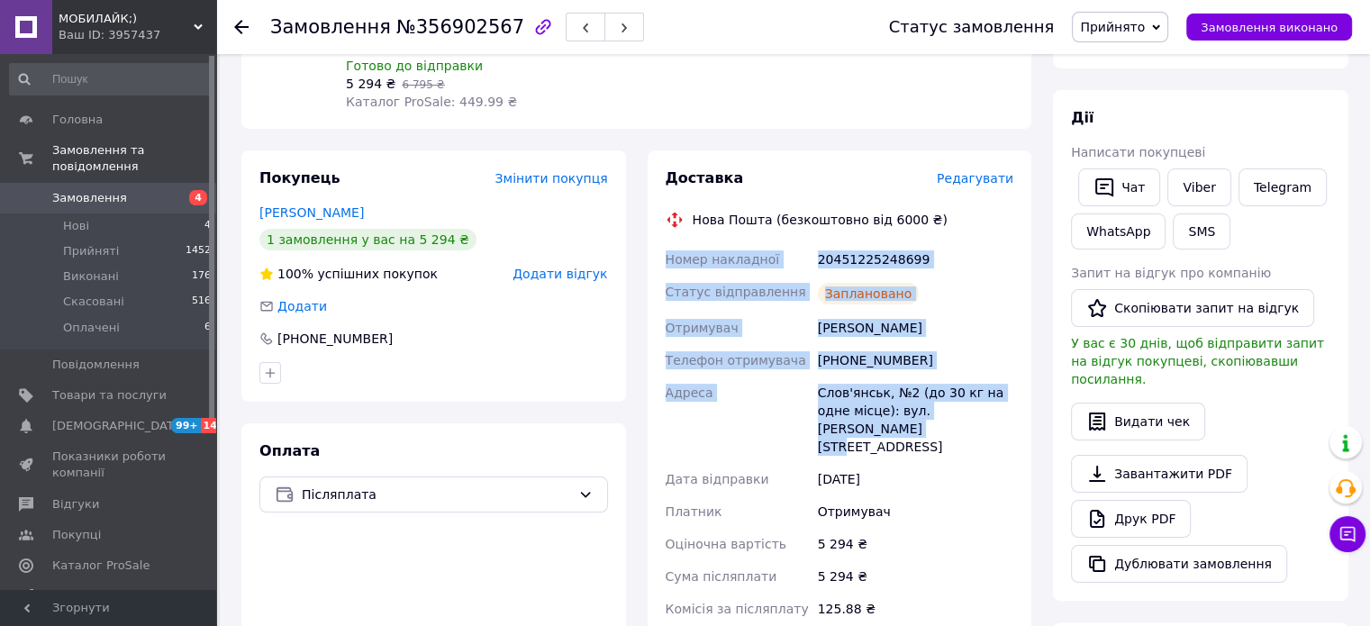
scroll to position [0, 0]
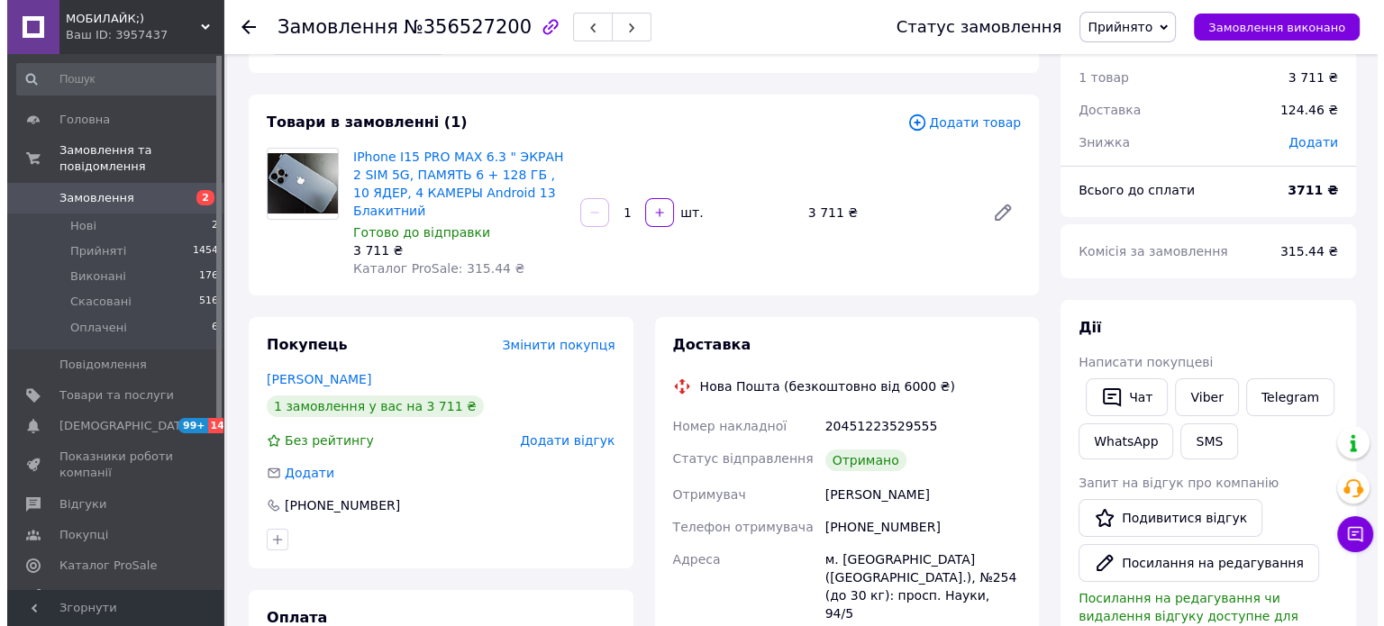
scroll to position [90, 0]
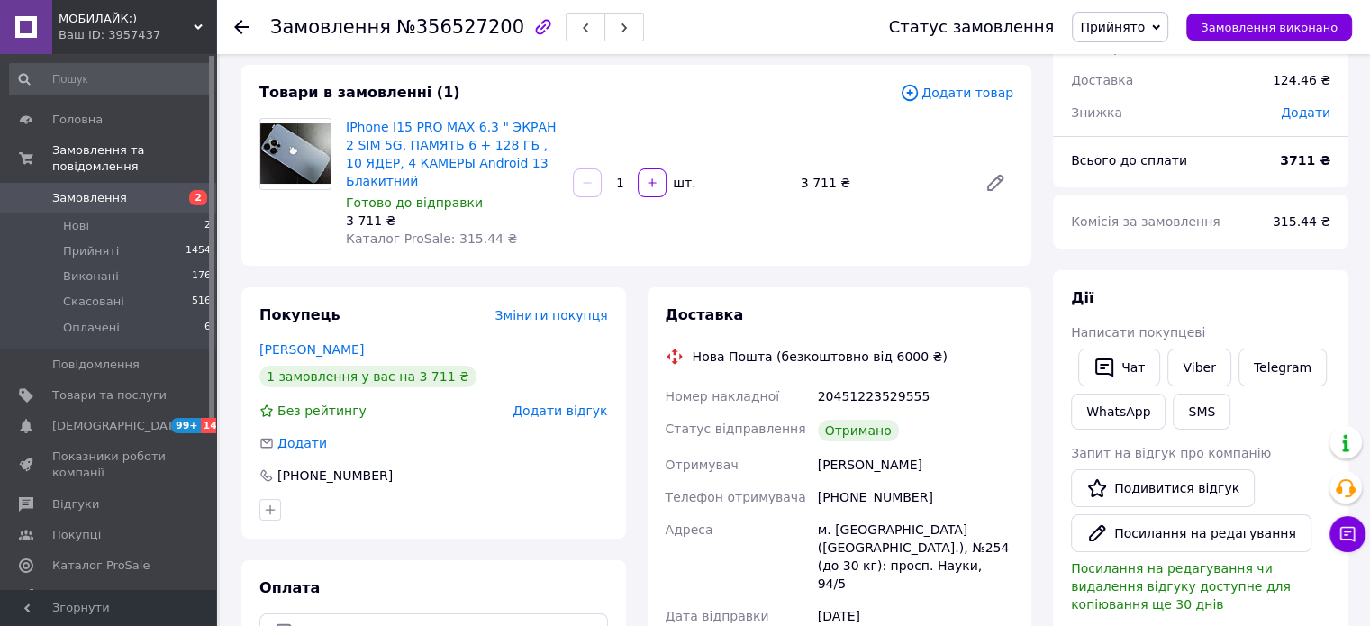
click at [579, 414] on span "Додати відгук" at bounding box center [560, 411] width 95 height 14
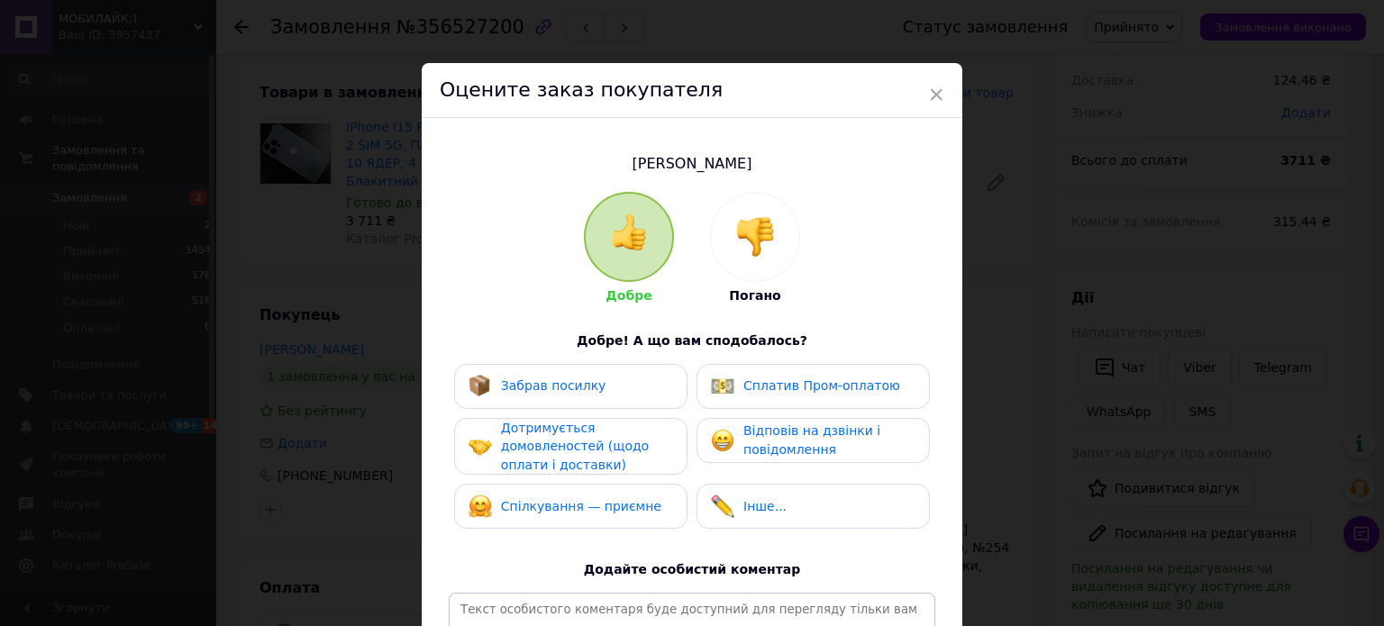
click at [769, 251] on img at bounding box center [755, 237] width 40 height 40
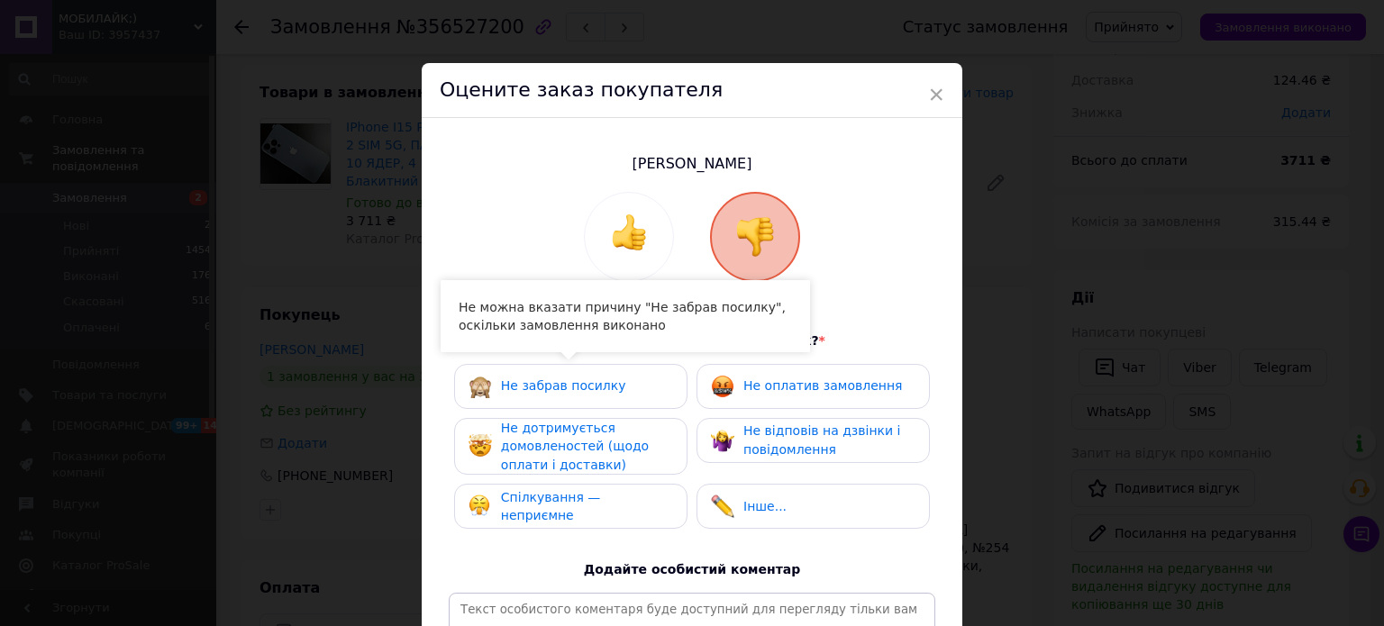
click at [581, 508] on span "Спілкування — неприємне" at bounding box center [551, 506] width 100 height 33
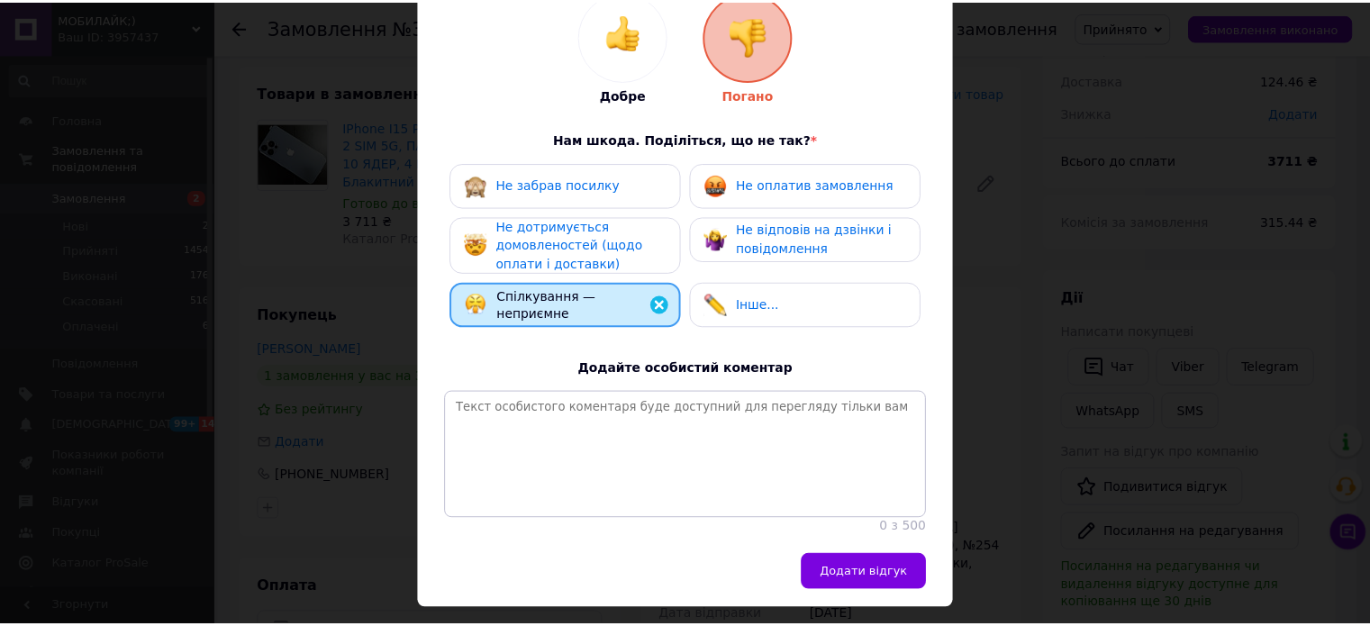
scroll to position [264, 0]
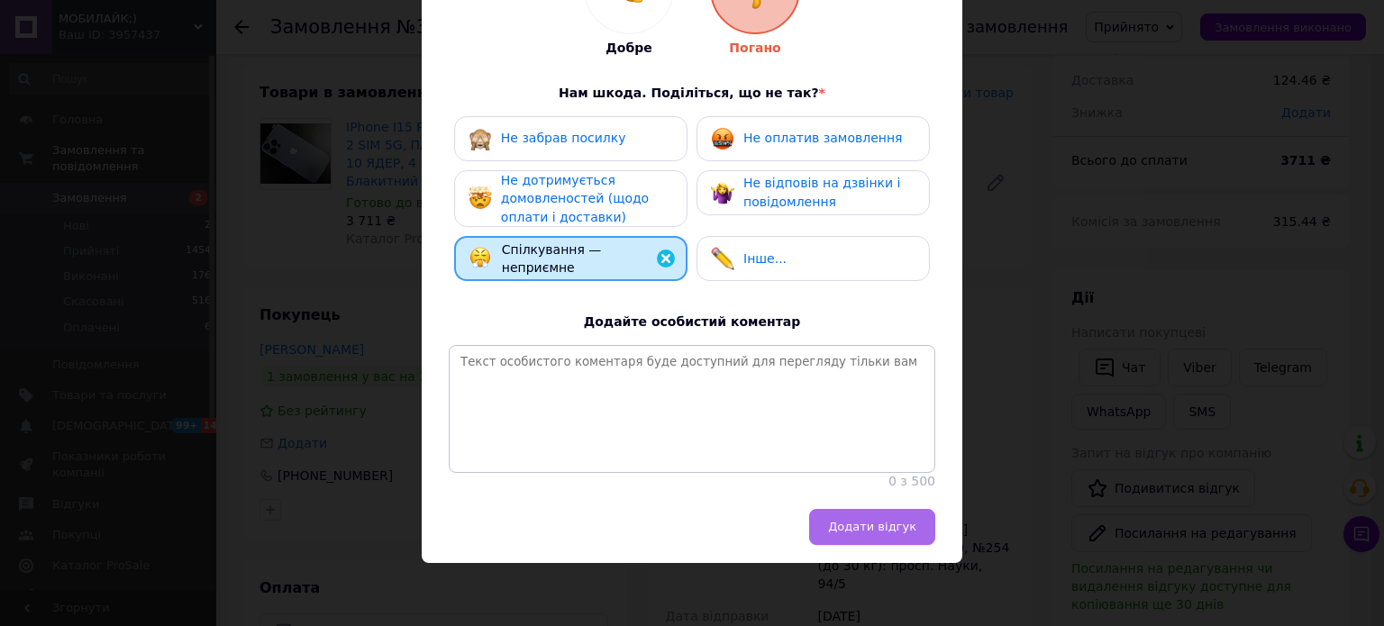
click at [875, 529] on span "Додати відгук" at bounding box center [872, 527] width 88 height 14
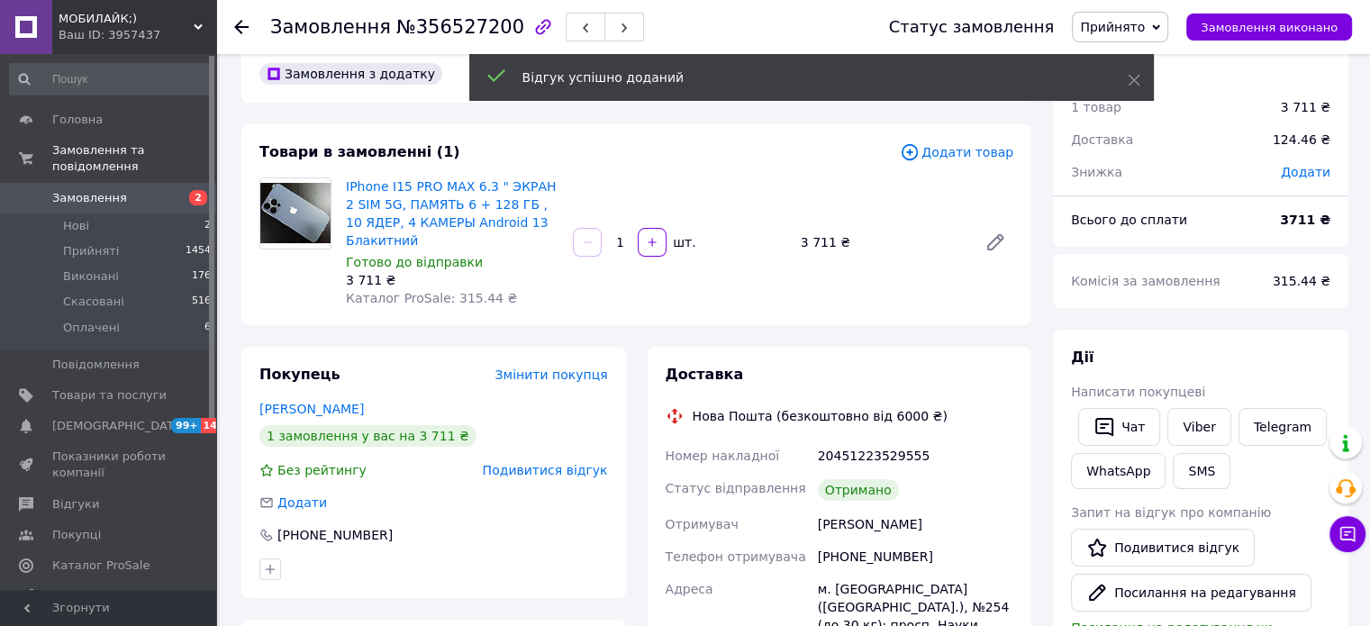
scroll to position [0, 0]
